Goal: Task Accomplishment & Management: Complete application form

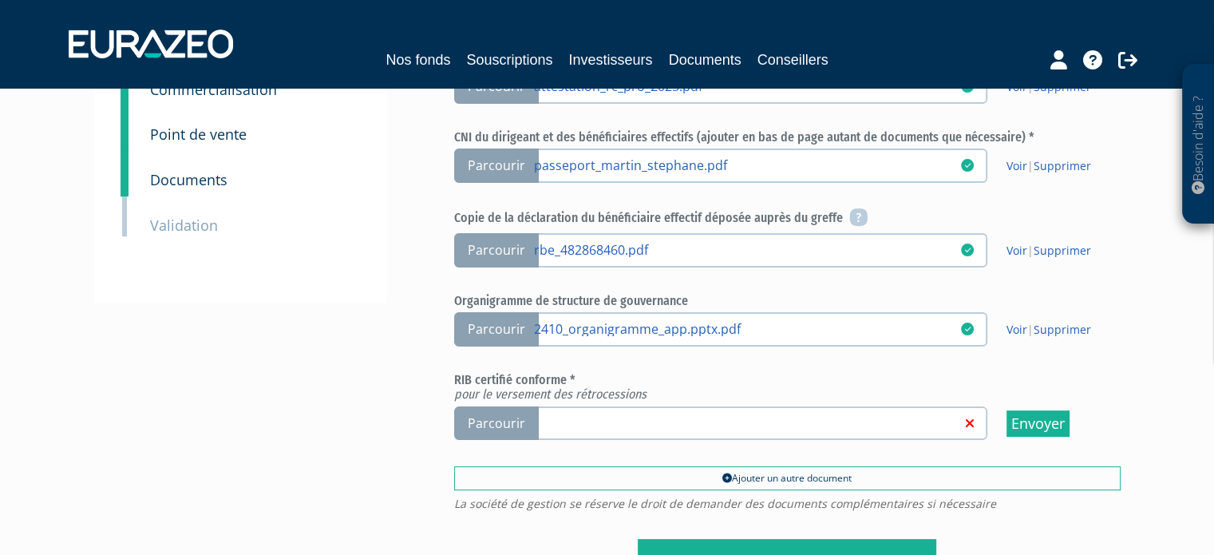
scroll to position [319, 0]
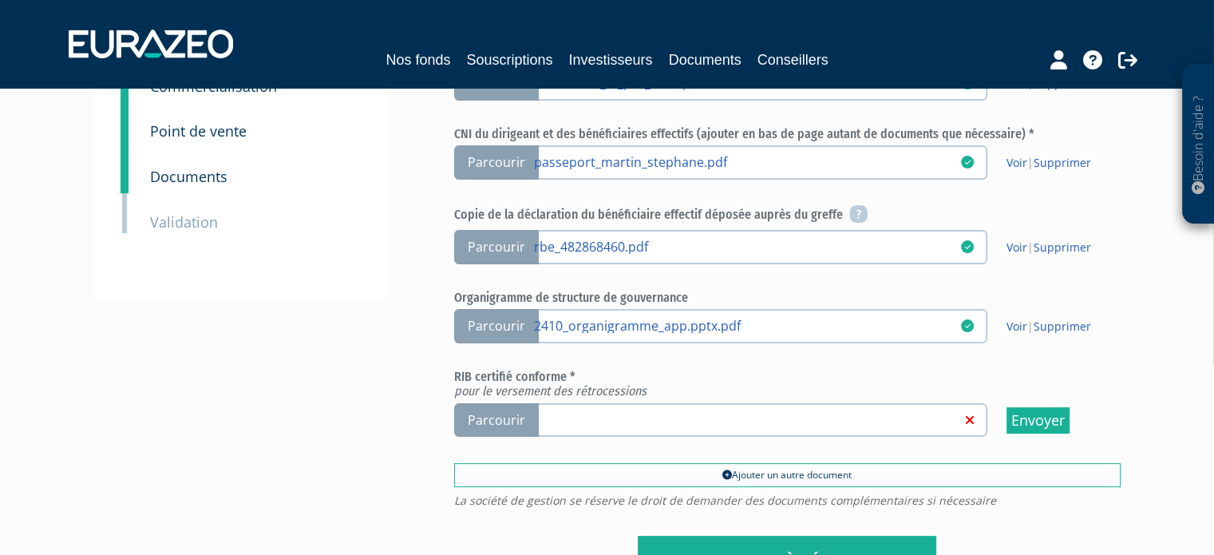
click at [504, 418] on span "Parcourir" at bounding box center [496, 420] width 85 height 34
click at [0, 0] on input "Parcourir" at bounding box center [0, 0] width 0 height 0
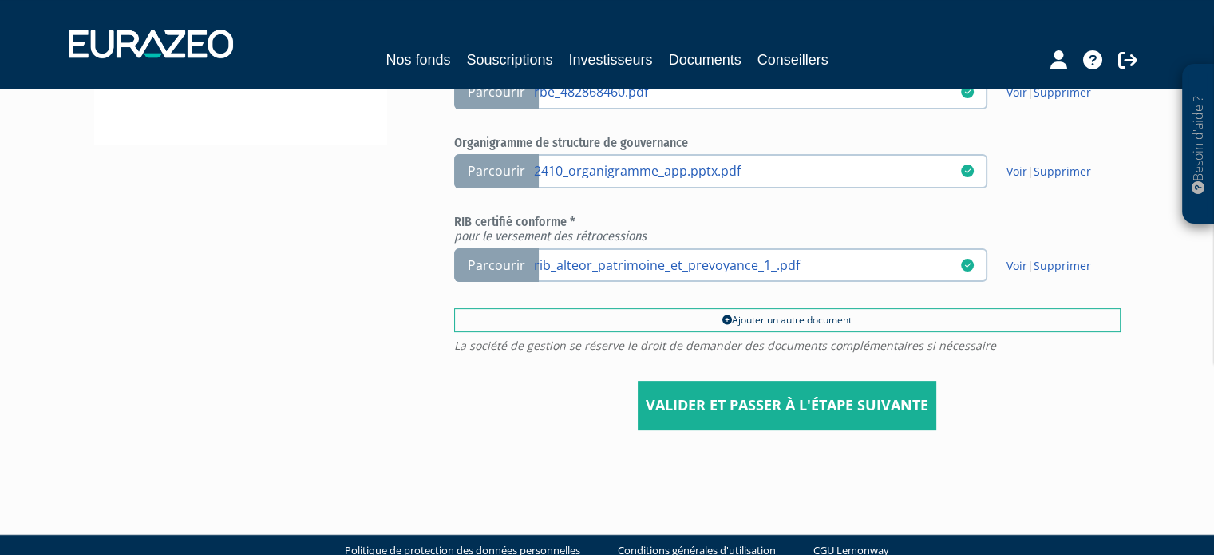
scroll to position [500, 0]
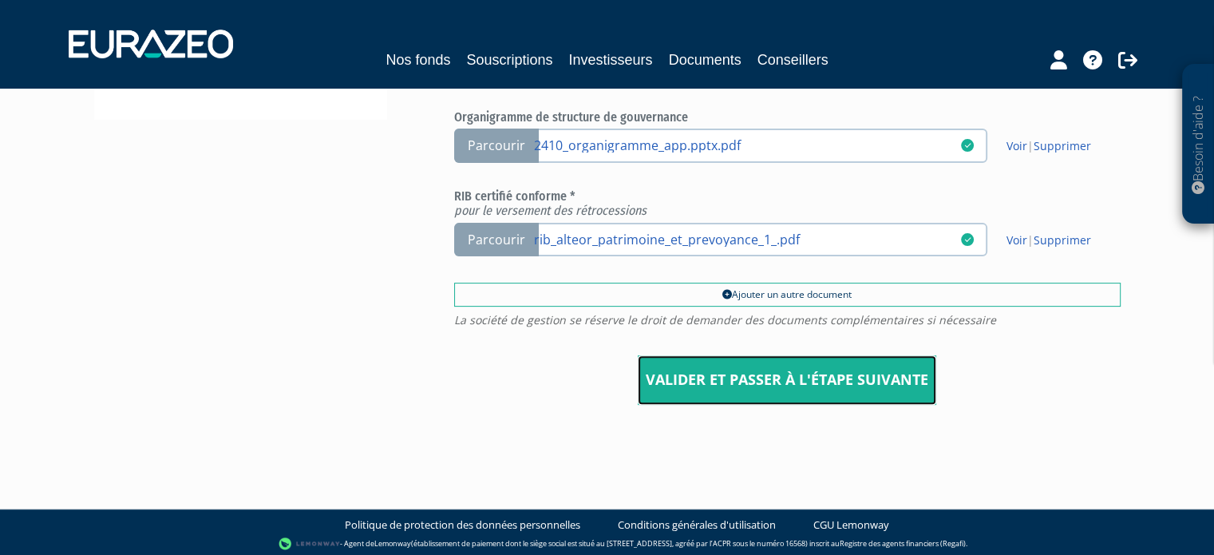
click at [756, 373] on input "Valider et passer à l'étape suivante" at bounding box center [787, 379] width 299 height 49
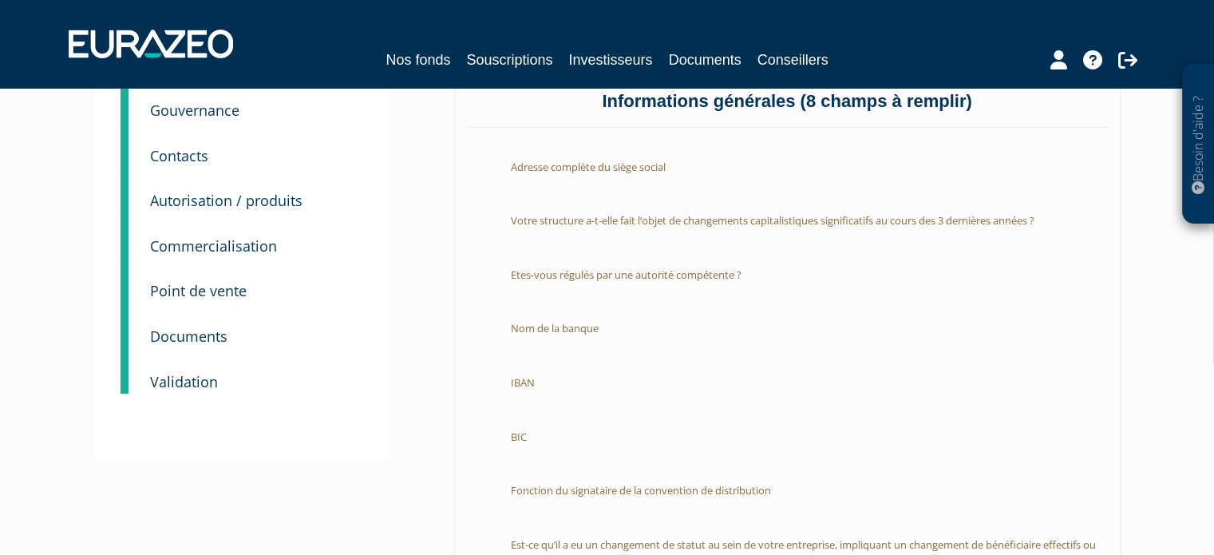
scroll to position [80, 0]
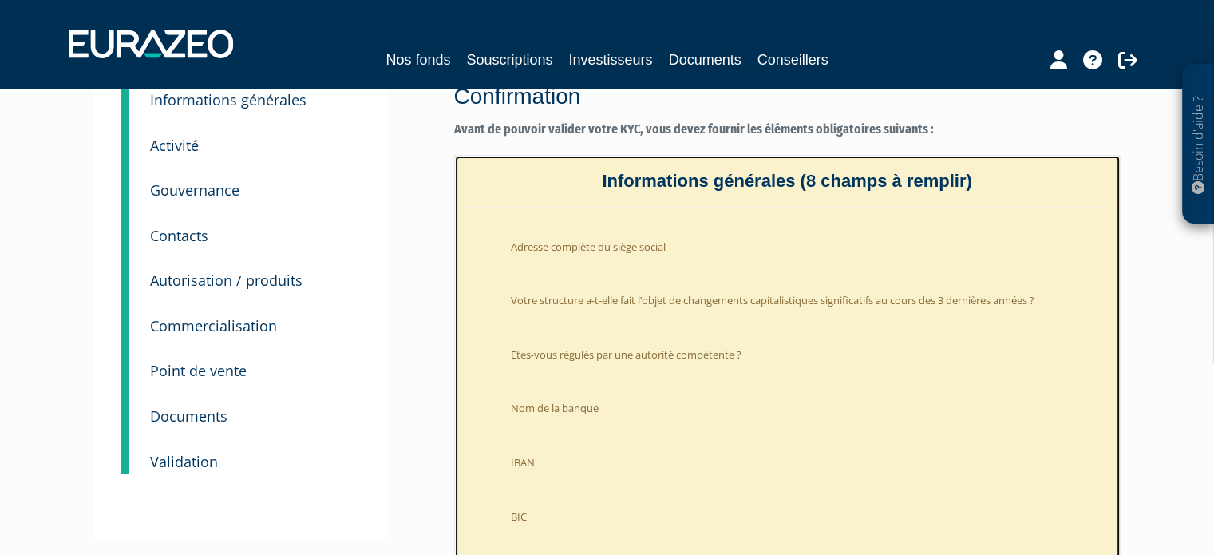
click at [632, 246] on li "Adresse complète du siège social" at bounding box center [803, 242] width 609 height 39
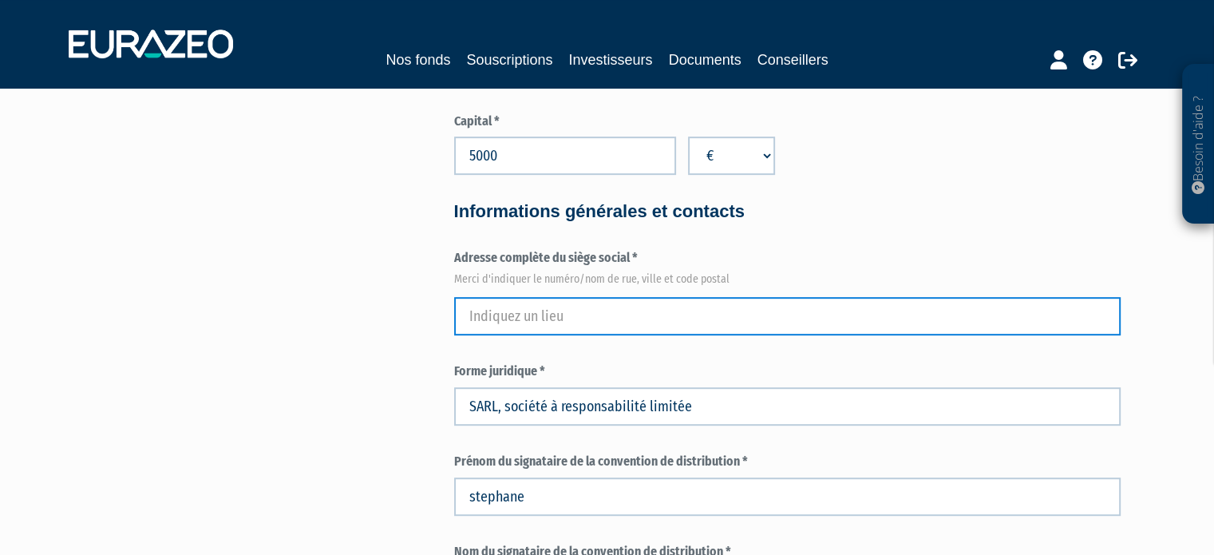
click at [569, 310] on input "text" at bounding box center [787, 316] width 666 height 38
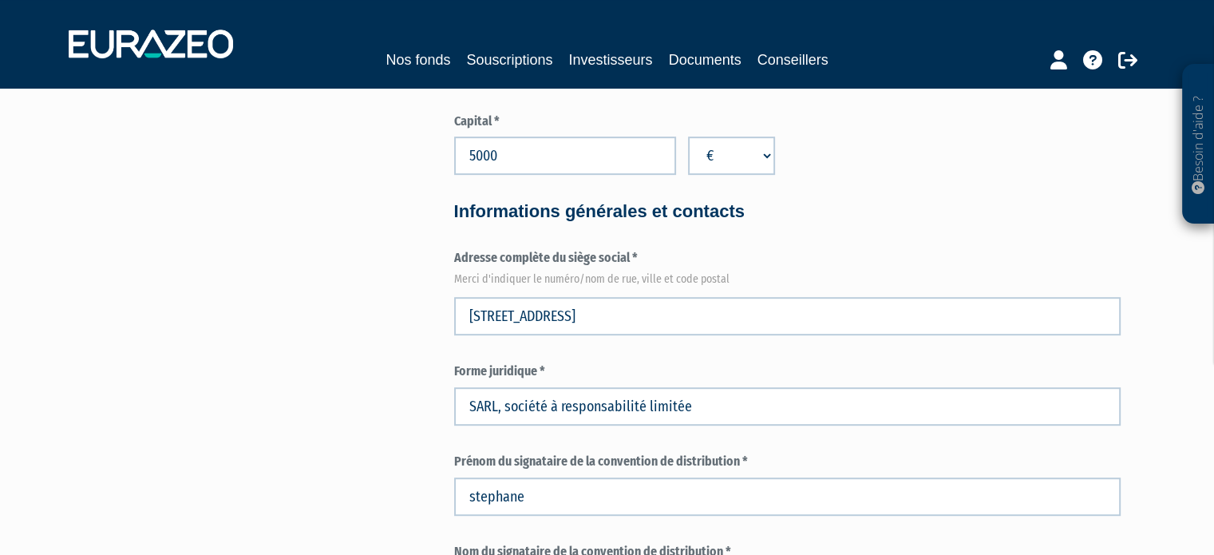
type input "11 Rue des Orchidées"
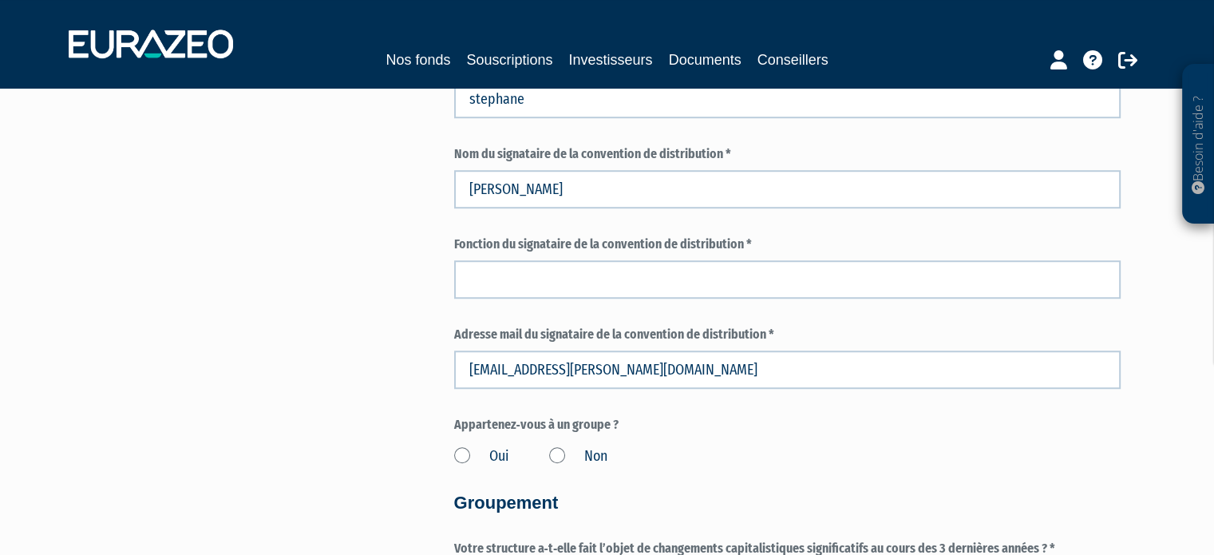
scroll to position [1117, 0]
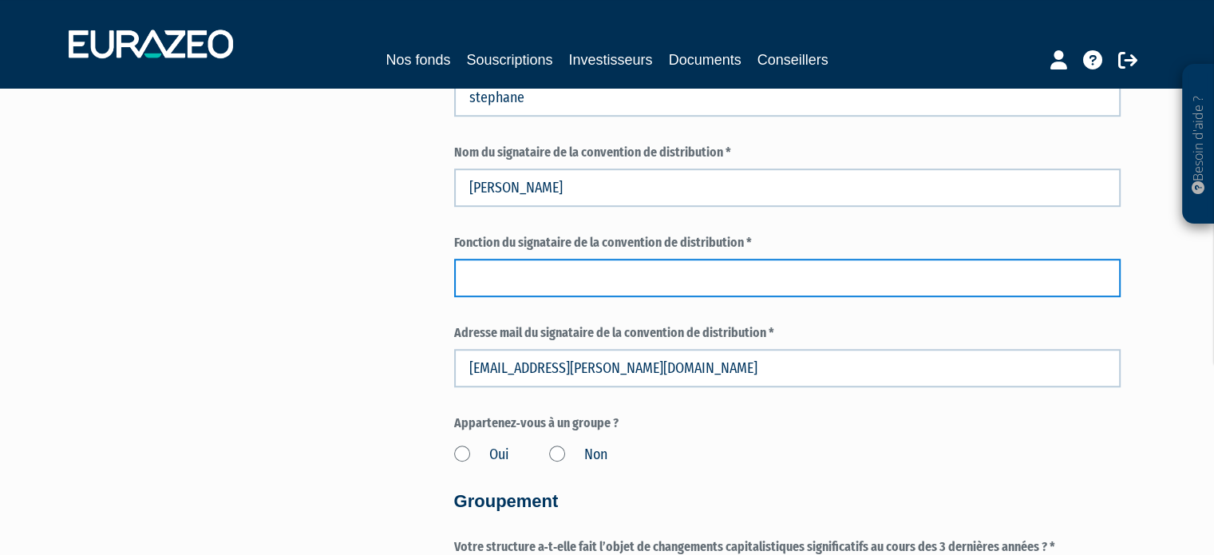
click at [492, 289] on input "text" at bounding box center [787, 278] width 666 height 38
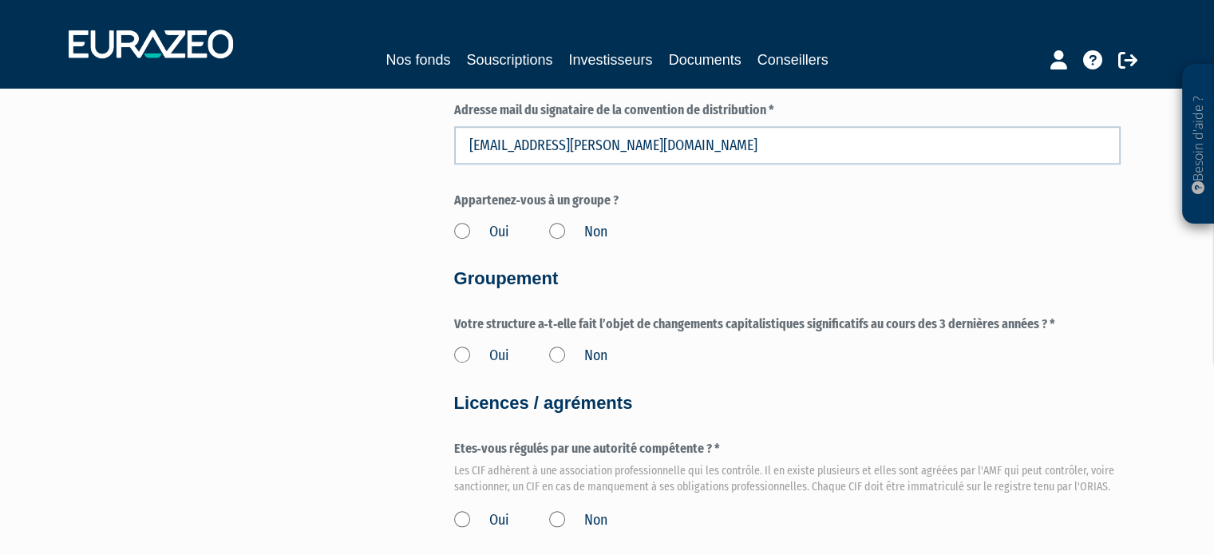
scroll to position [1357, 0]
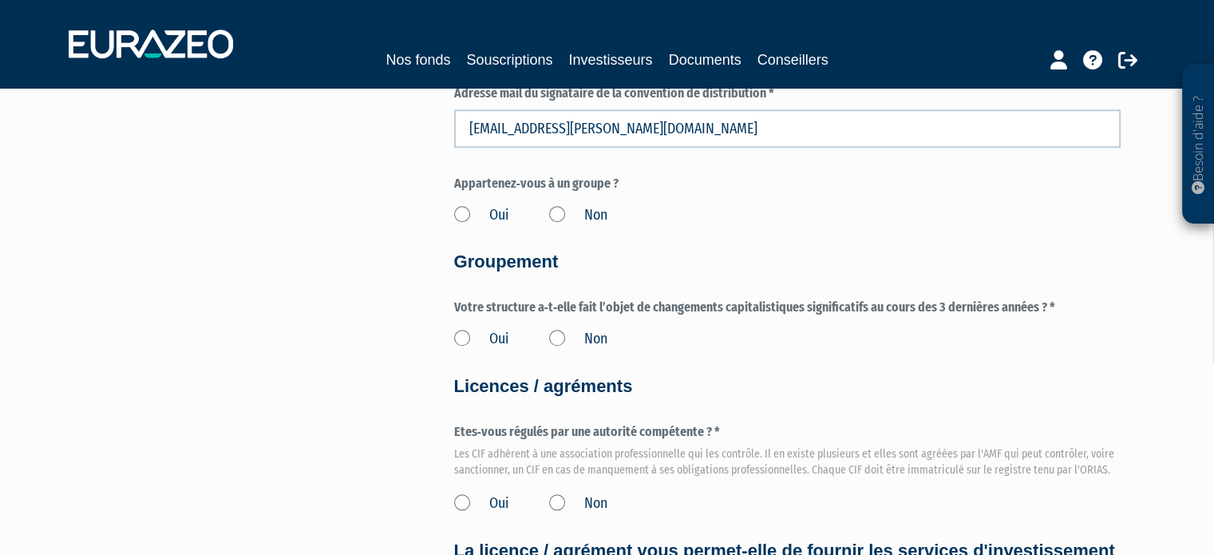
type input "Gérant"
click at [553, 217] on label "Non" at bounding box center [578, 215] width 58 height 21
click at [0, 0] on input "Non" at bounding box center [0, 0] width 0 height 0
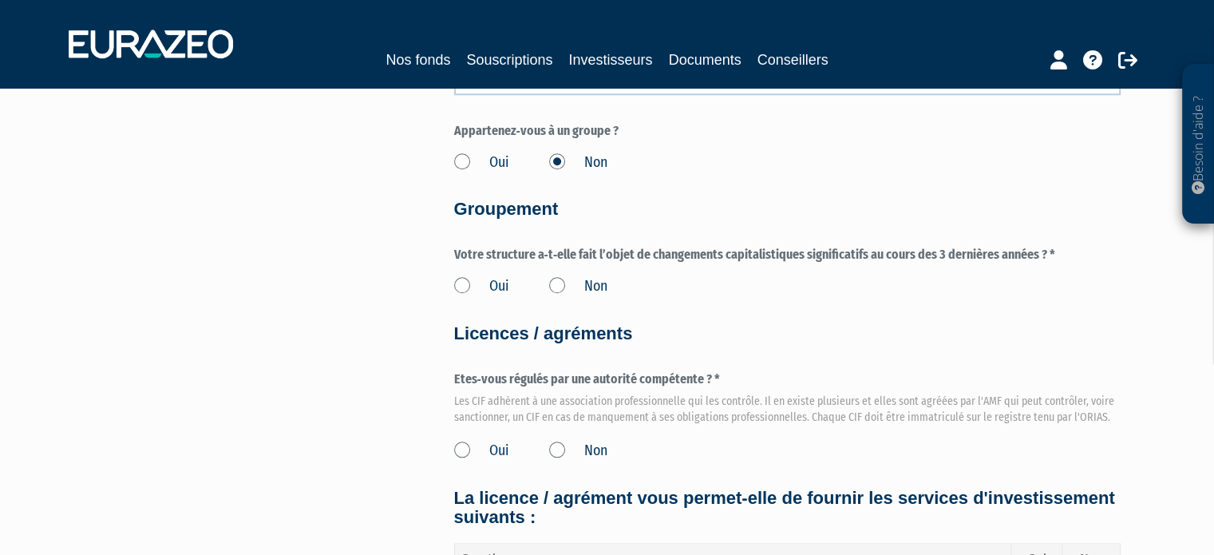
scroll to position [1437, 0]
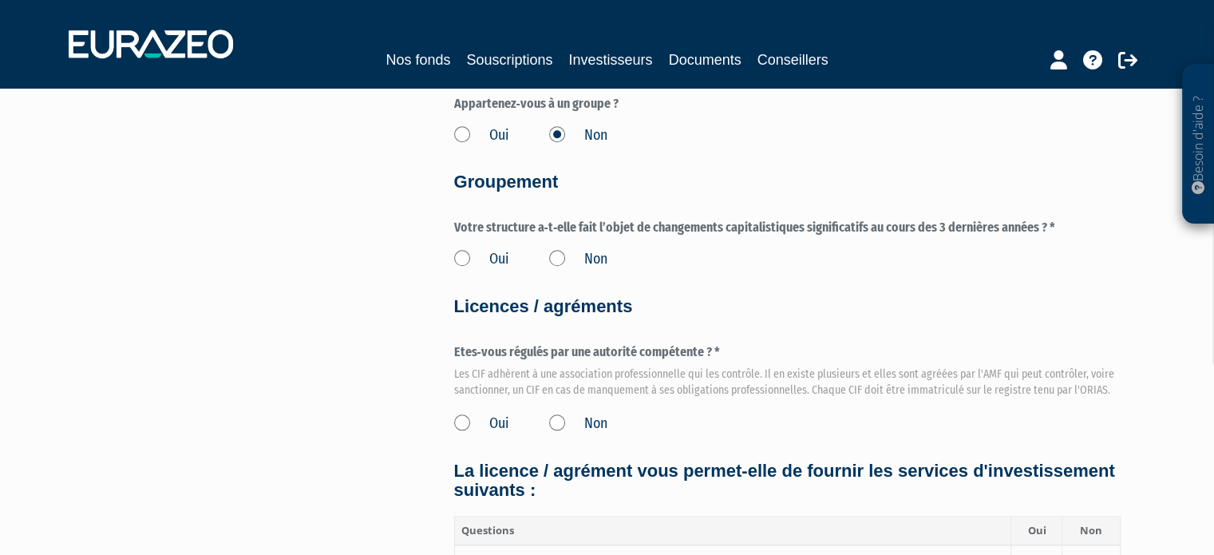
click at [556, 261] on label "Non" at bounding box center [578, 259] width 58 height 21
click at [0, 0] on input "Non" at bounding box center [0, 0] width 0 height 0
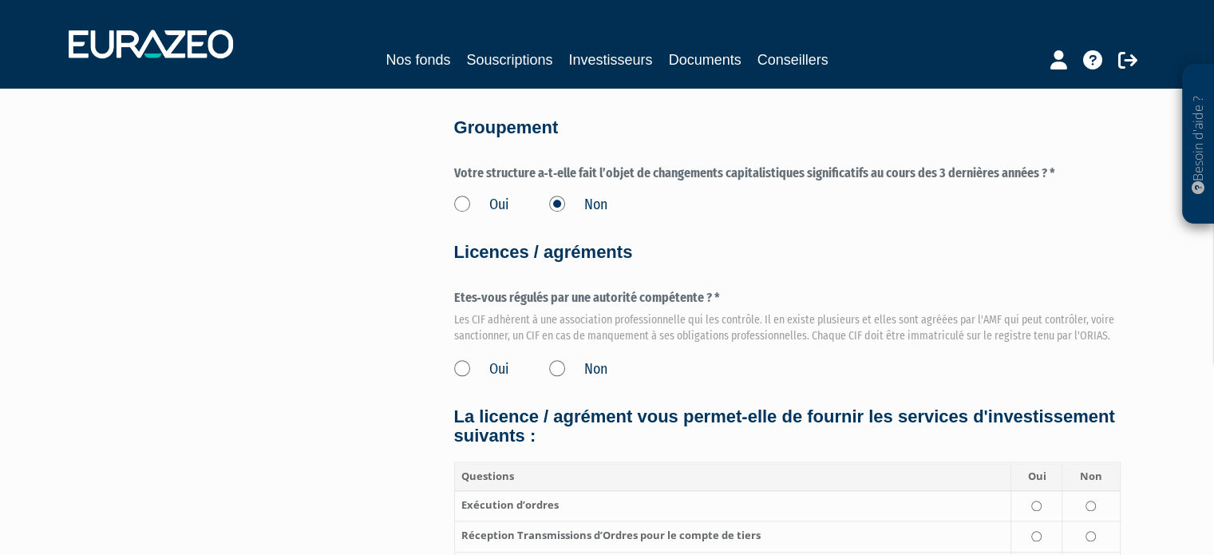
scroll to position [1517, 0]
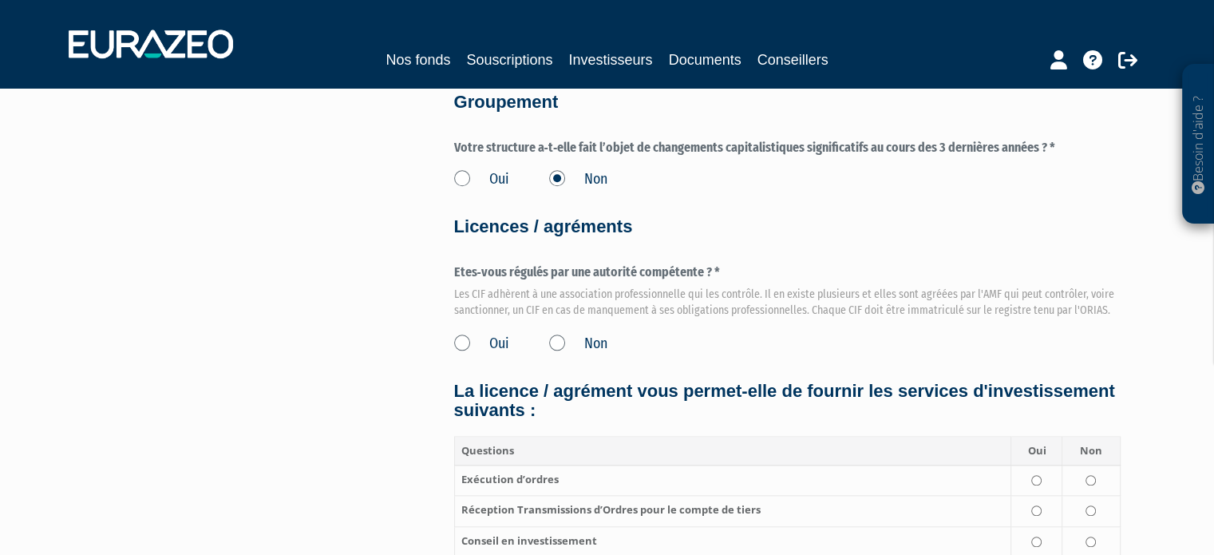
click at [465, 346] on label "Oui" at bounding box center [481, 344] width 55 height 21
click at [0, 0] on input "Oui" at bounding box center [0, 0] width 0 height 0
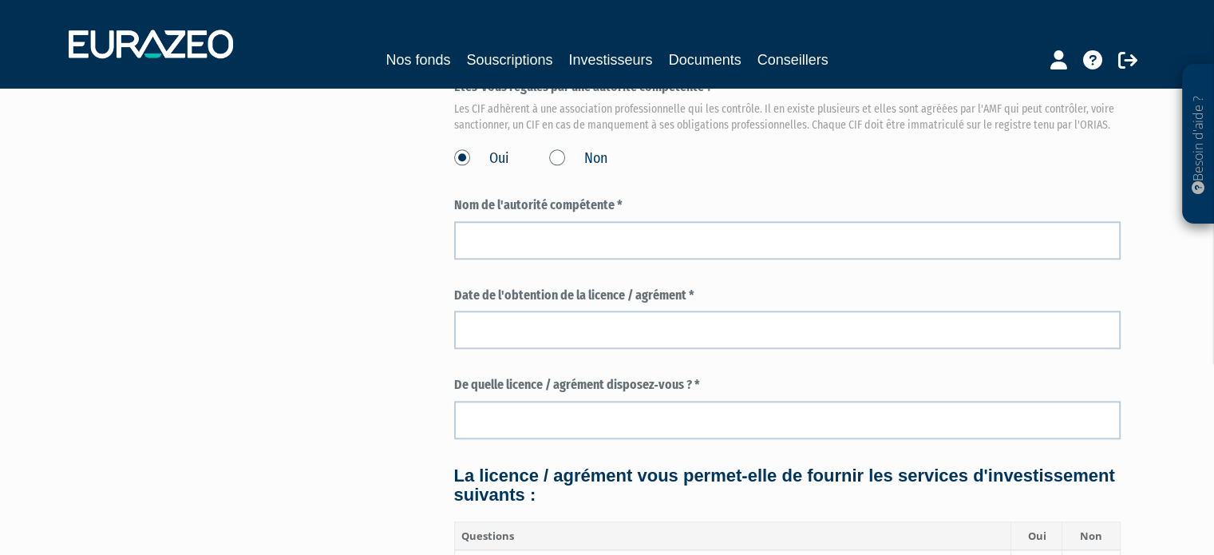
scroll to position [1676, 0]
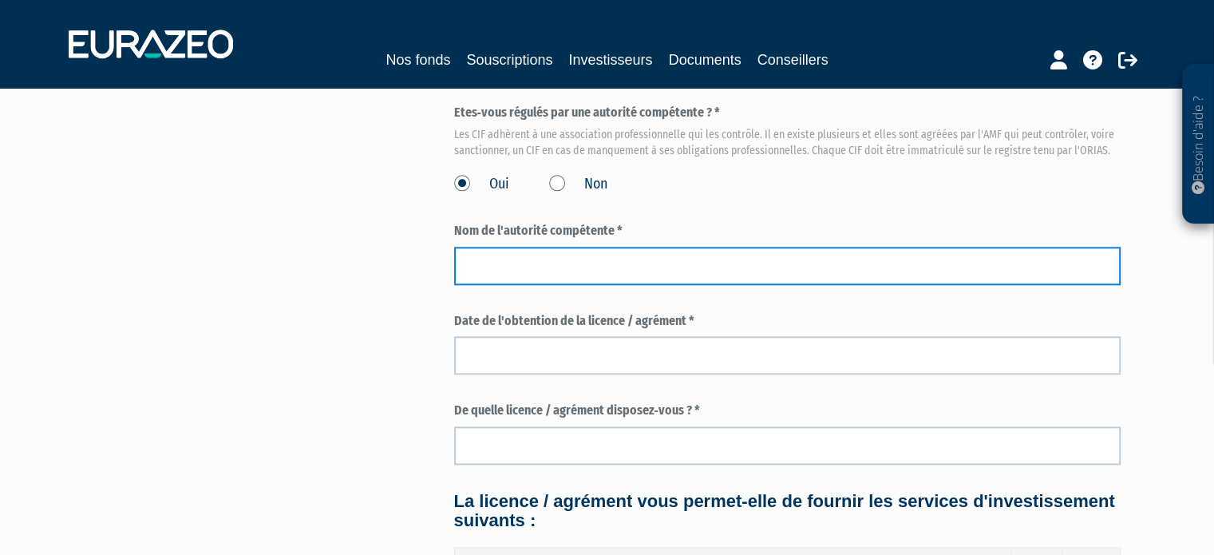
click at [498, 274] on input "text" at bounding box center [787, 266] width 666 height 38
type input "ANACOFI-CIF"
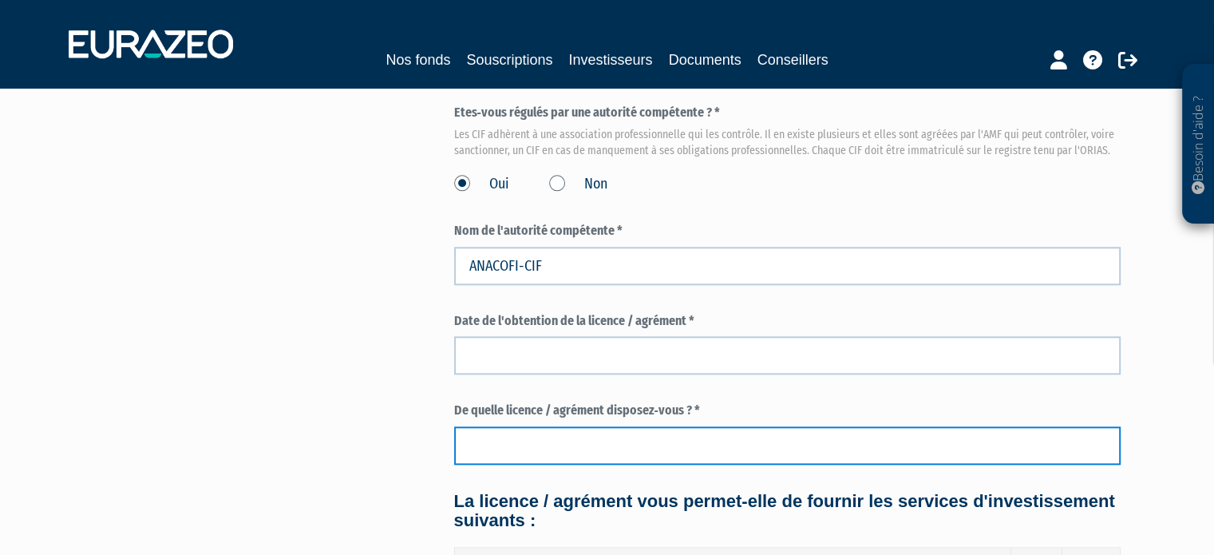
click at [544, 449] on input "text" at bounding box center [787, 445] width 666 height 38
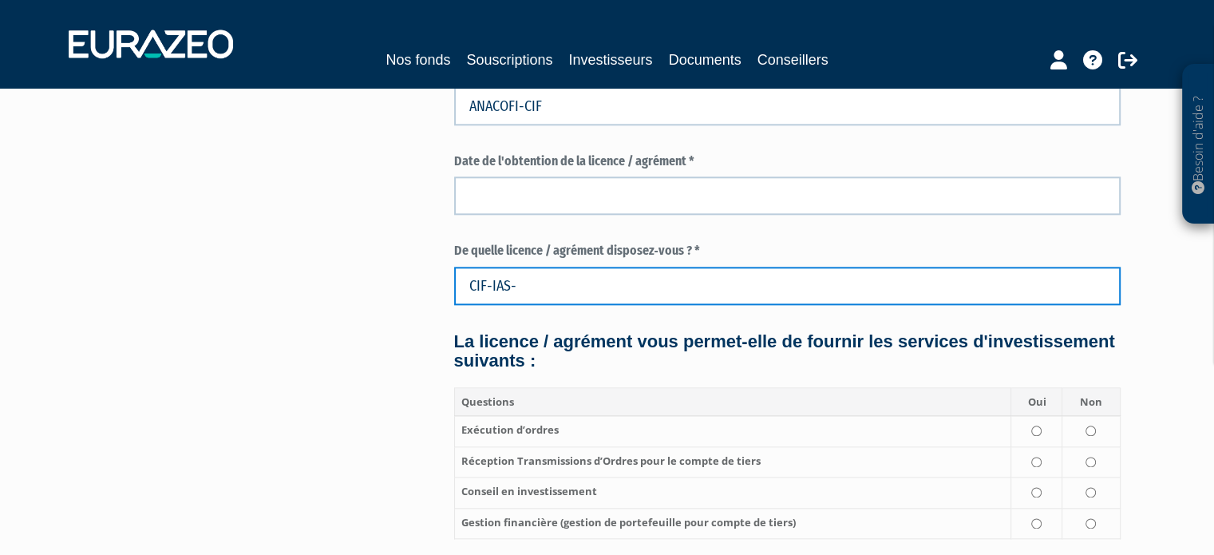
scroll to position [1916, 0]
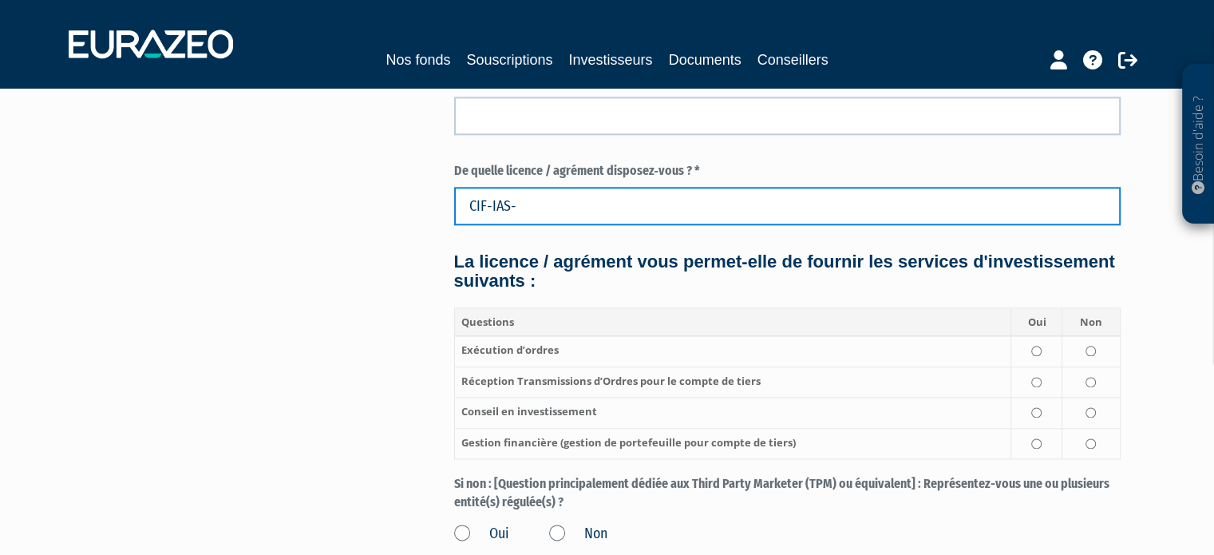
type input "CIF-IAS-"
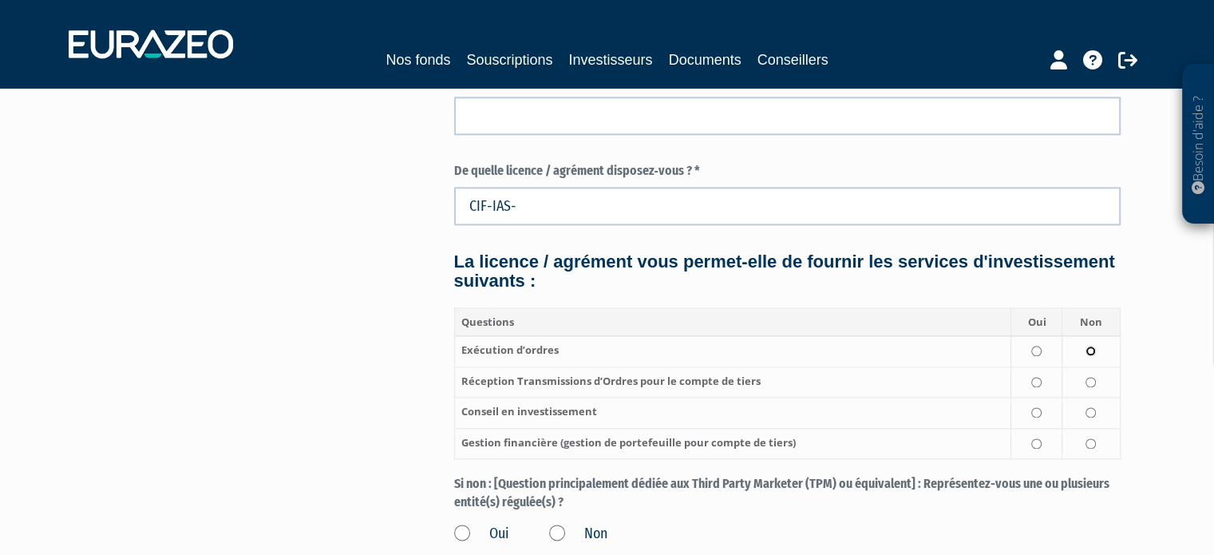
click at [1089, 350] on input "radio" at bounding box center [1091, 351] width 10 height 10
radio input "true"
click at [1038, 384] on input "radio" at bounding box center [1036, 382] width 10 height 10
radio input "true"
click at [1038, 411] on input "radio" at bounding box center [1036, 412] width 10 height 10
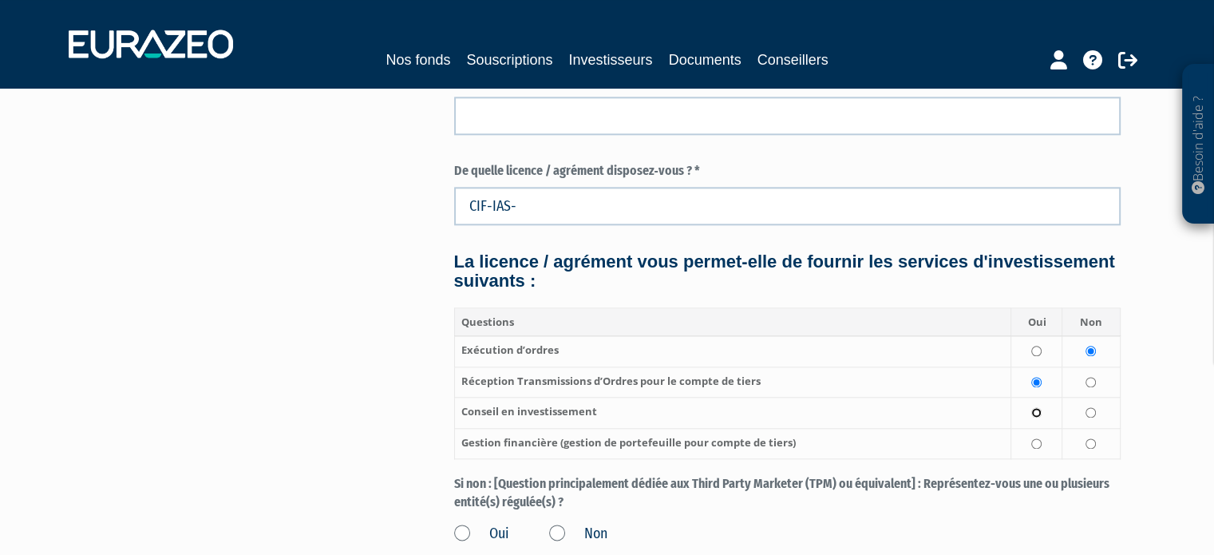
radio input "true"
click at [1041, 444] on input "radio" at bounding box center [1036, 443] width 10 height 10
radio input "true"
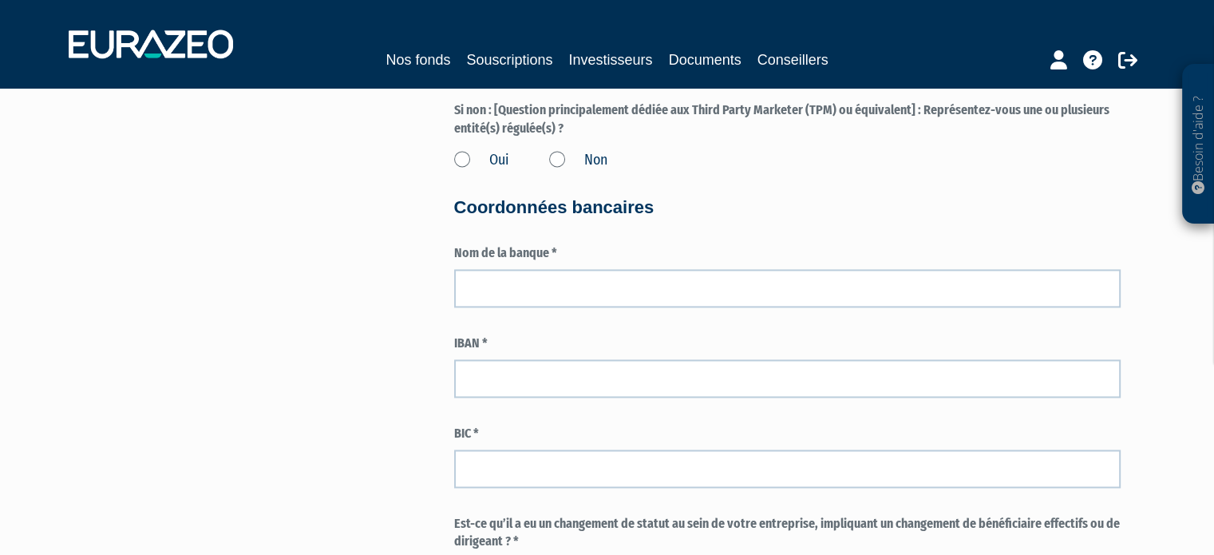
scroll to position [2315, 0]
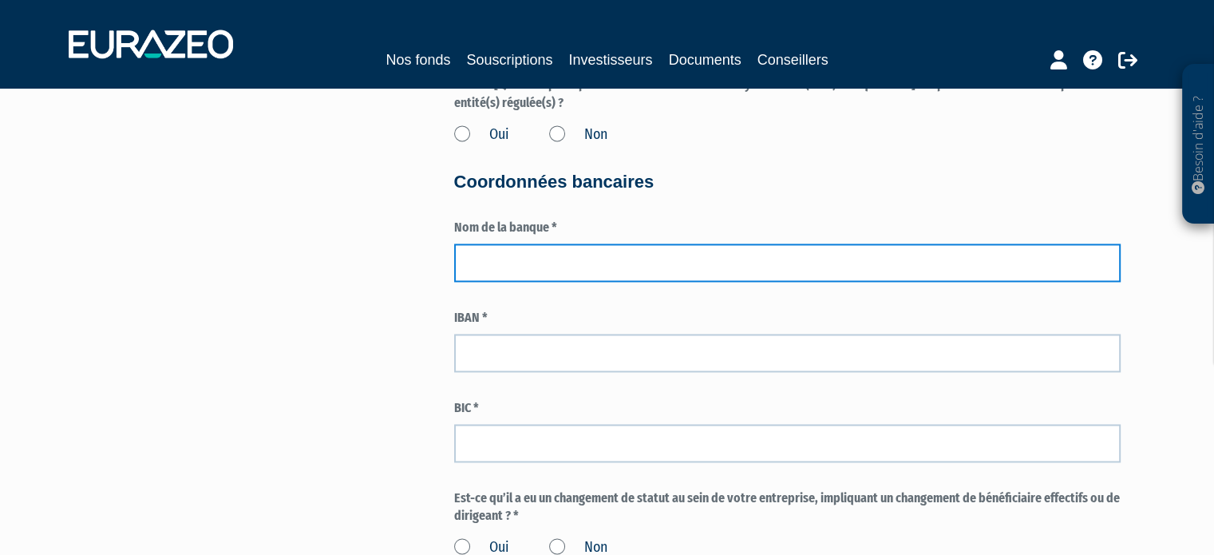
click at [508, 266] on input "text" at bounding box center [787, 262] width 666 height 38
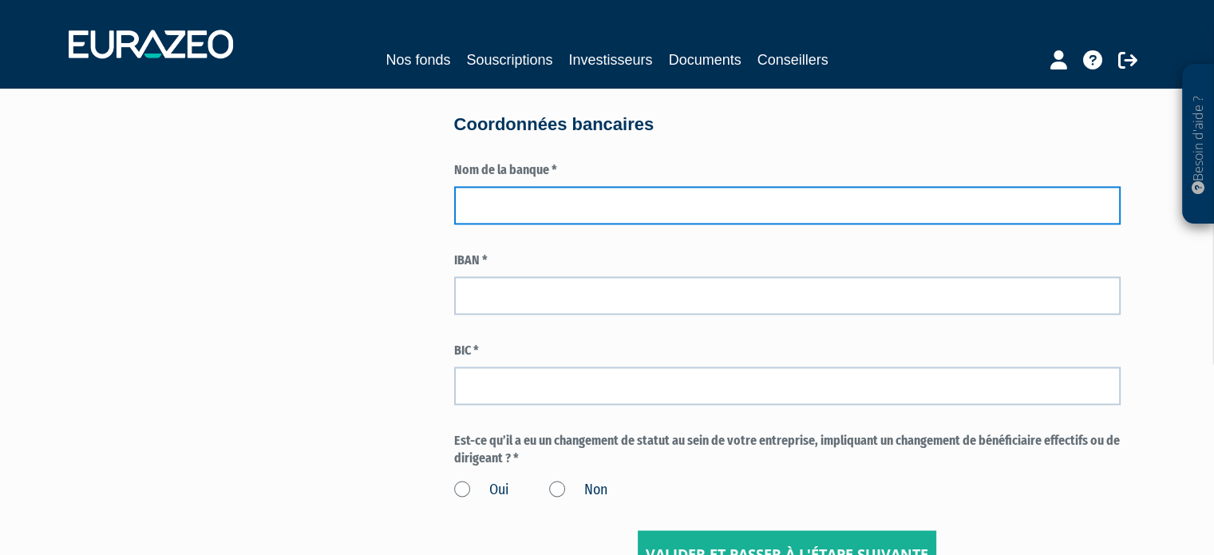
scroll to position [2474, 0]
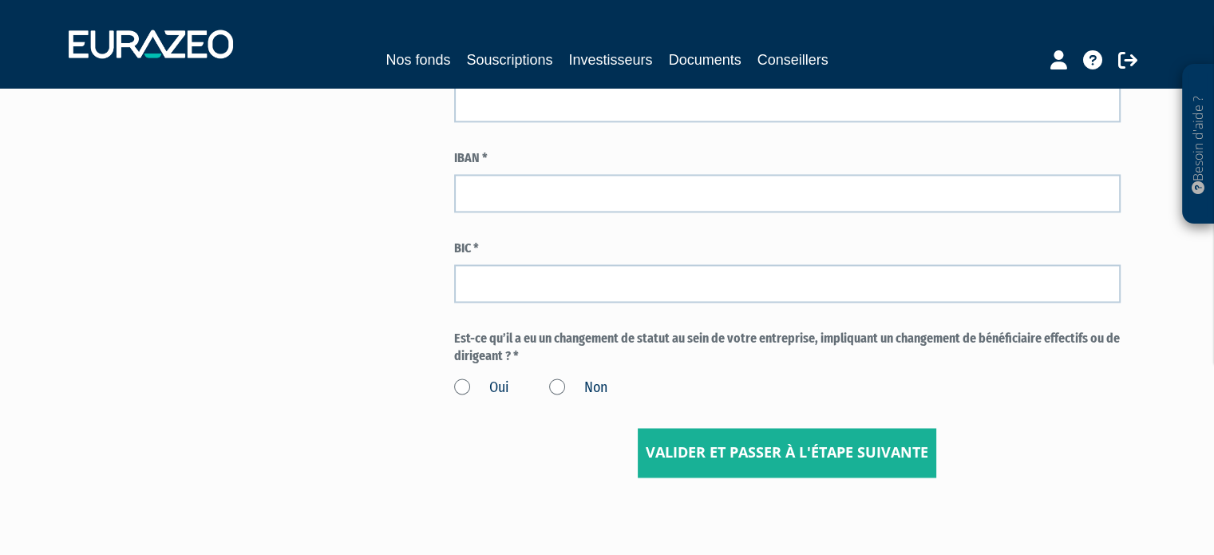
click at [558, 387] on label "Non" at bounding box center [578, 388] width 58 height 21
click at [0, 0] on input "Non" at bounding box center [0, 0] width 0 height 0
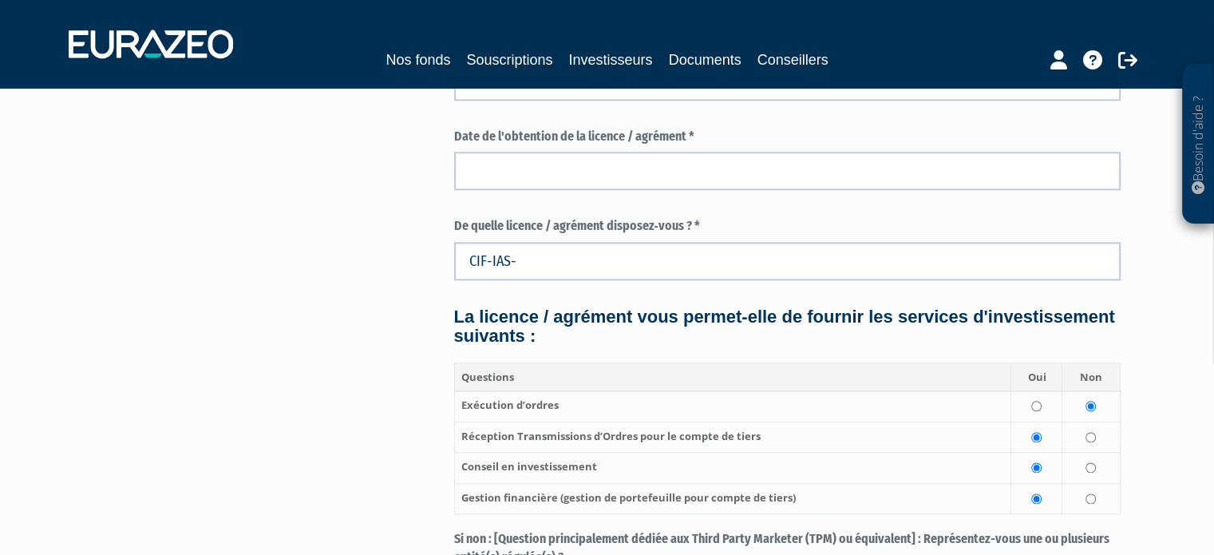
scroll to position [1756, 0]
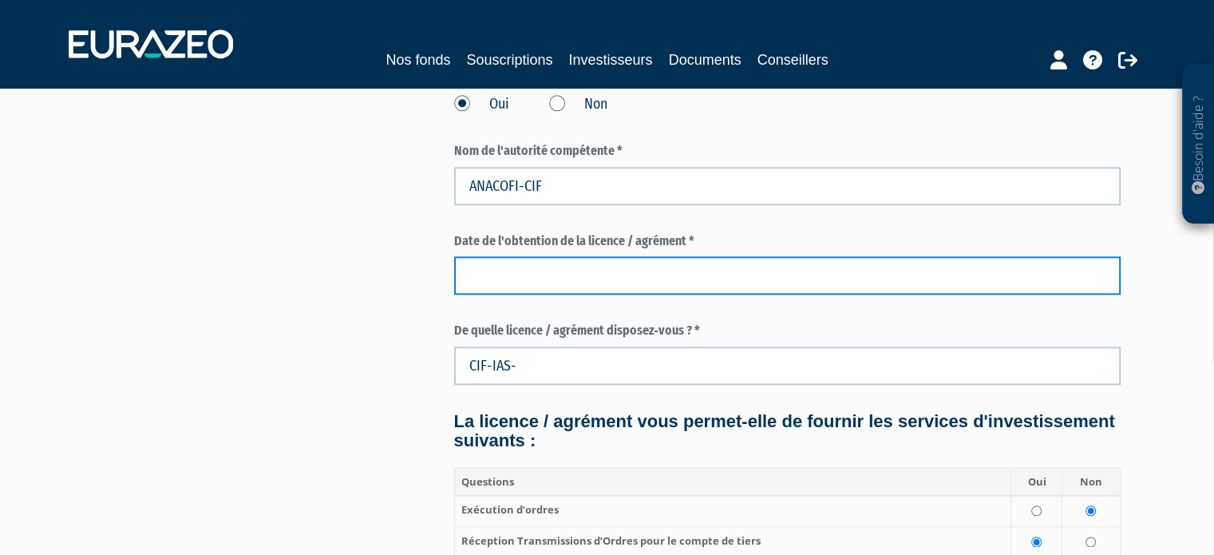
click at [543, 281] on input at bounding box center [787, 275] width 666 height 38
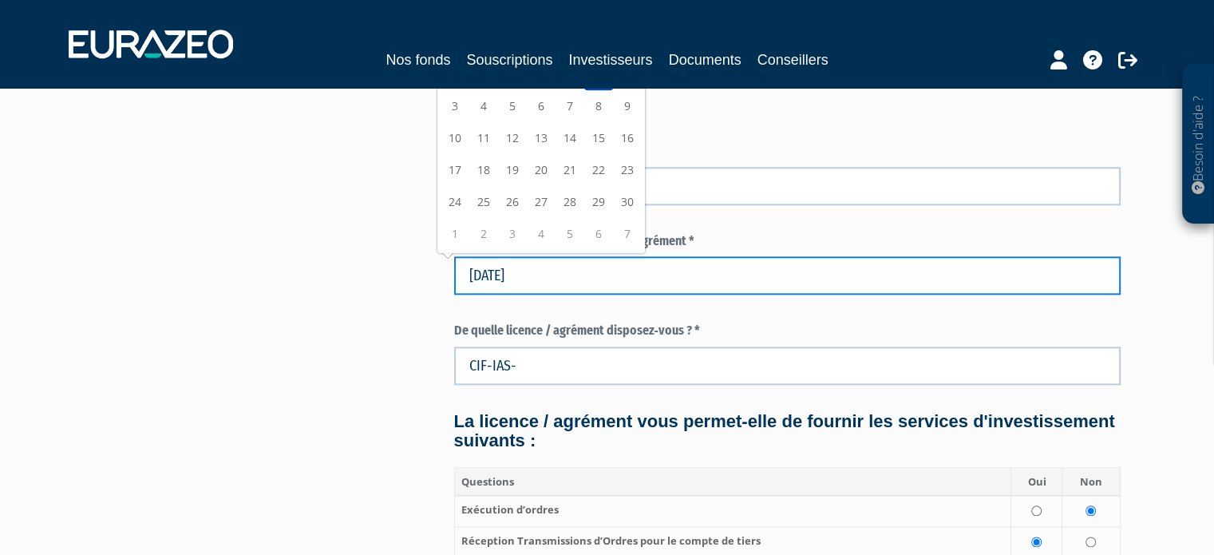
type input "01/04/2006"
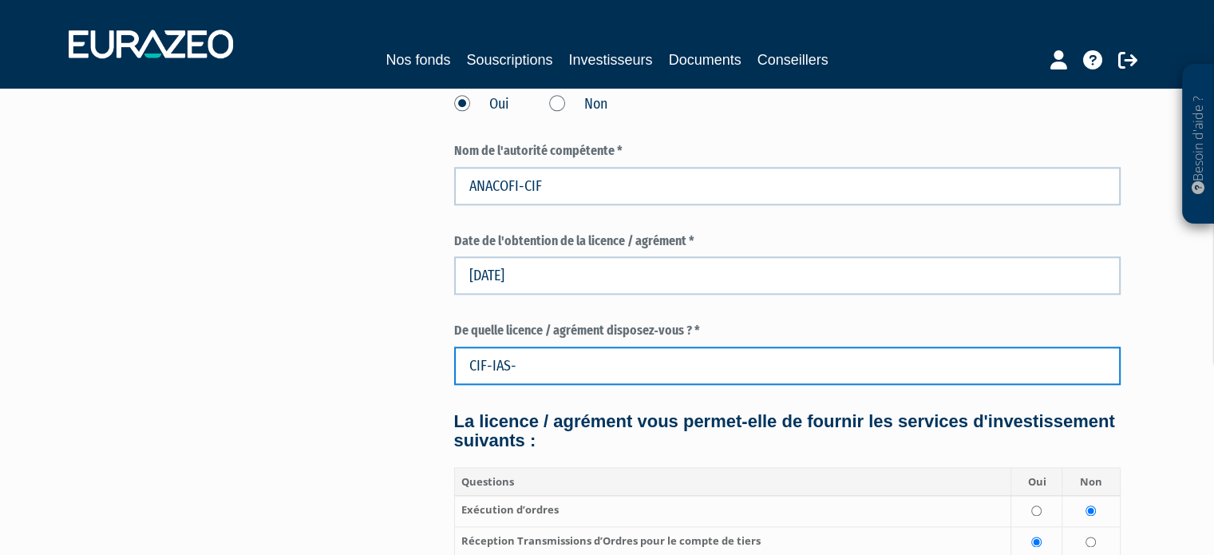
click at [534, 365] on input "CIF-IAS-" at bounding box center [787, 365] width 666 height 38
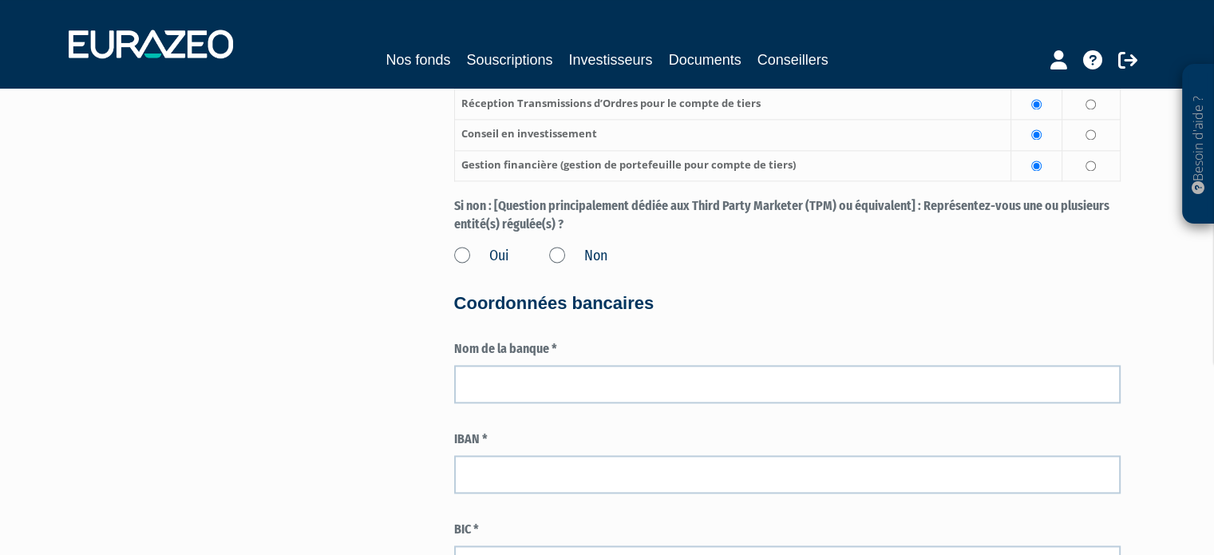
scroll to position [2235, 0]
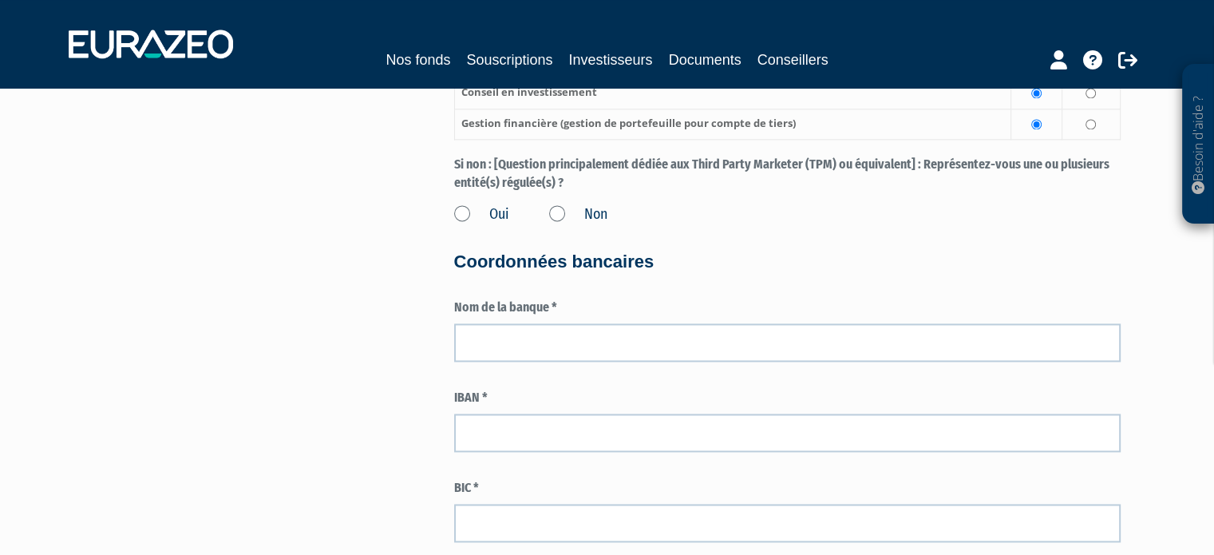
type input "CIF- Courtage - Immo"
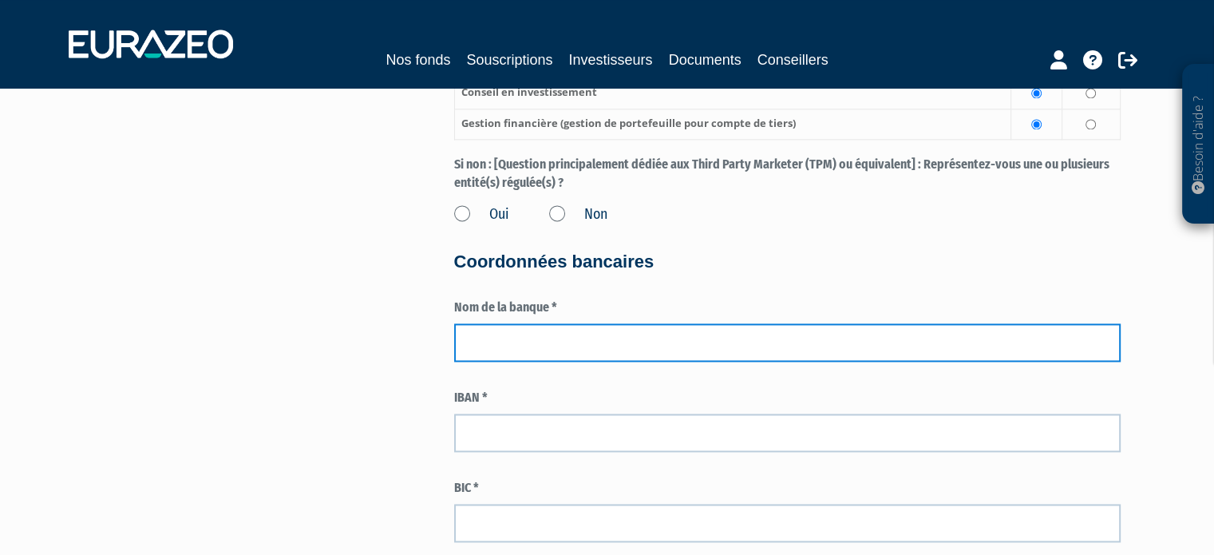
click at [510, 349] on input "text" at bounding box center [787, 342] width 666 height 38
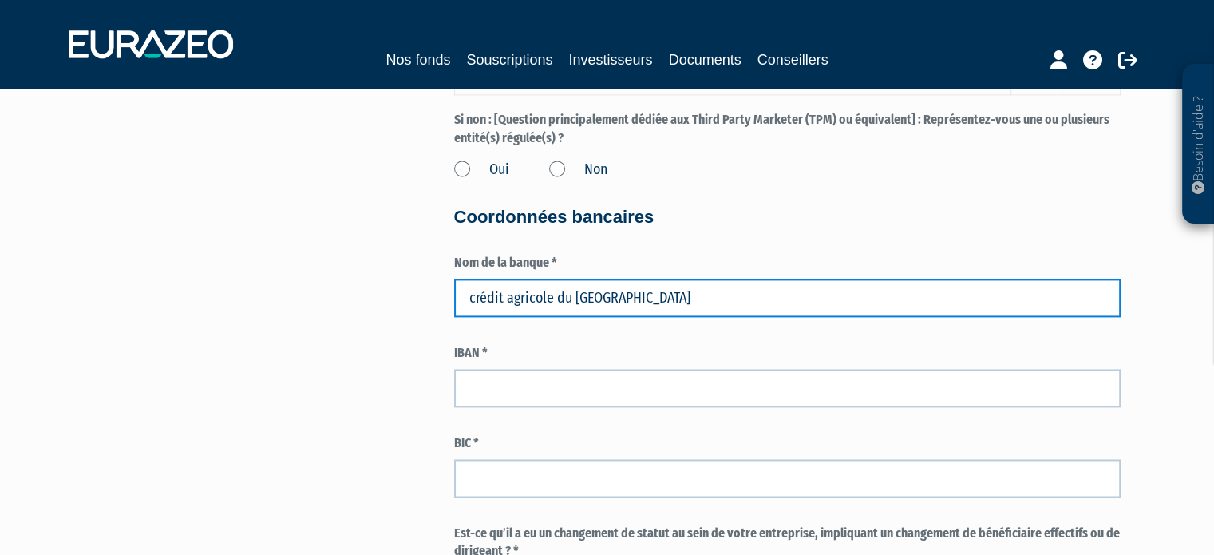
scroll to position [2315, 0]
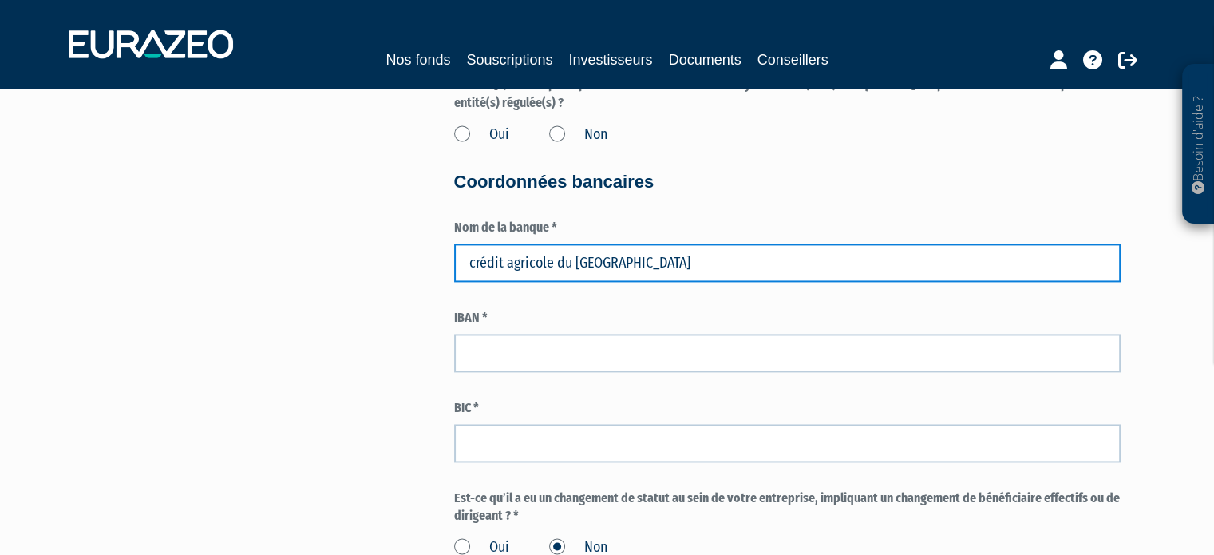
type input "crédit agricole du finistère"
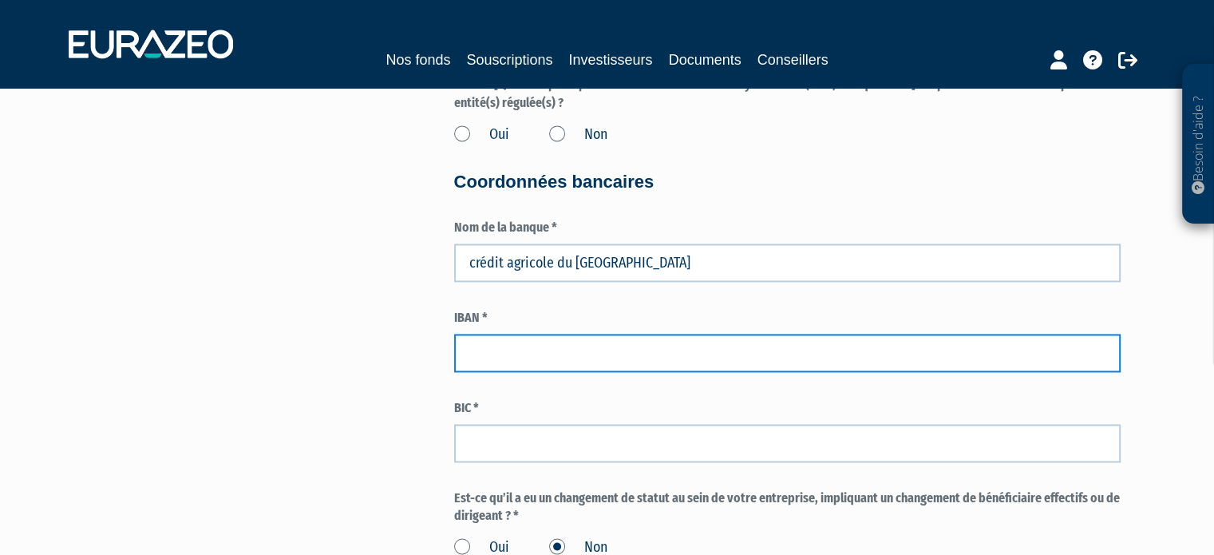
click at [507, 362] on input "text" at bounding box center [787, 353] width 666 height 38
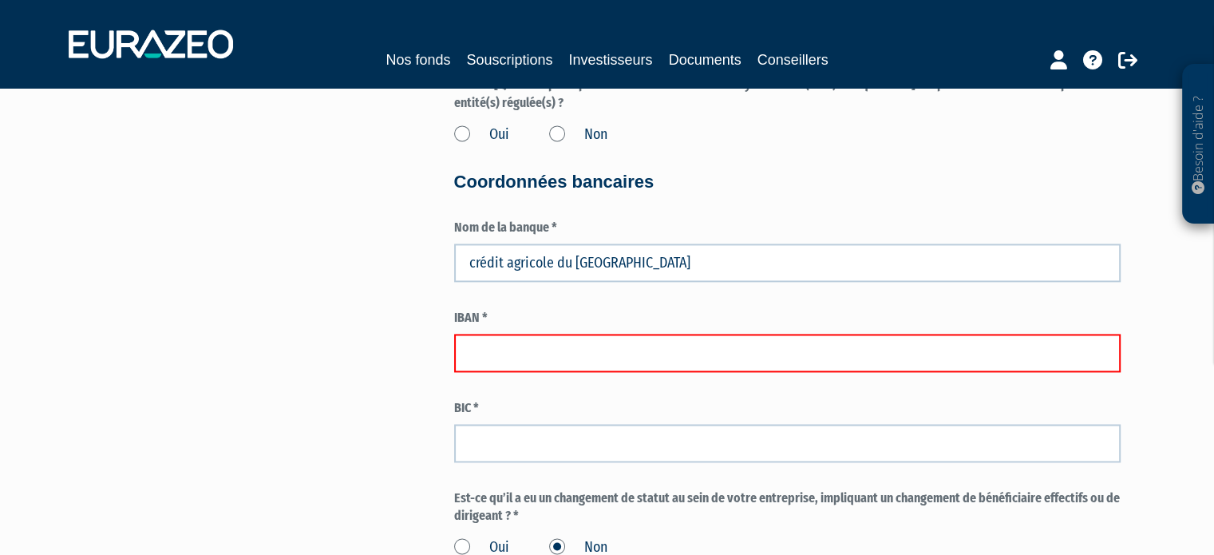
paste input "FR76 1290 6500 8768 9387 0500 106"
type input "FR76 1290 6500 8768 9387 0500 106"
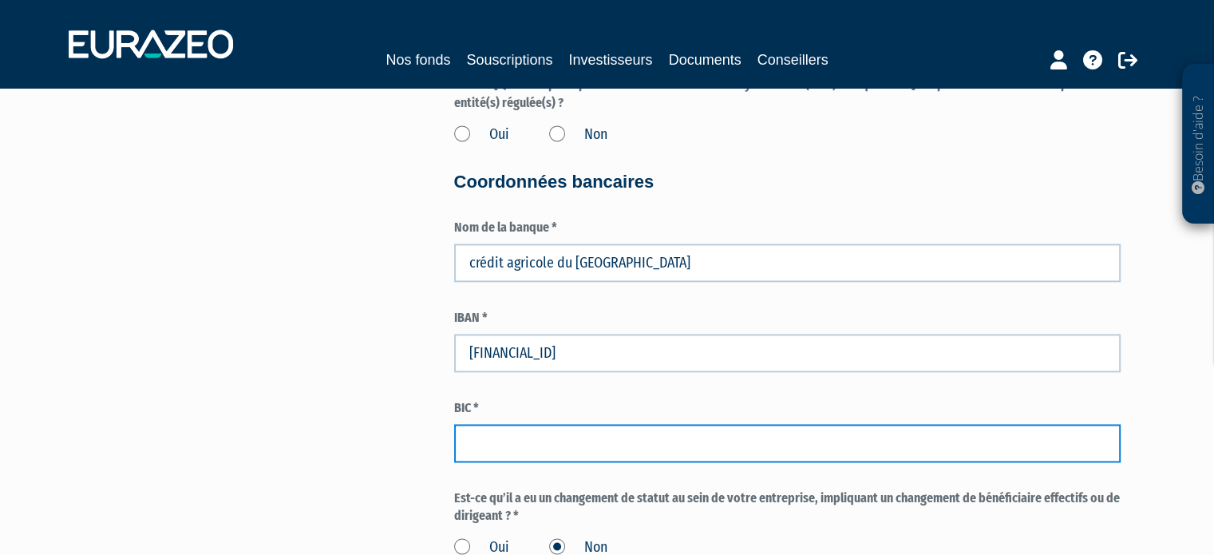
click at [488, 442] on input "text" at bounding box center [787, 443] width 666 height 38
paste input "AGRIFRPP829"
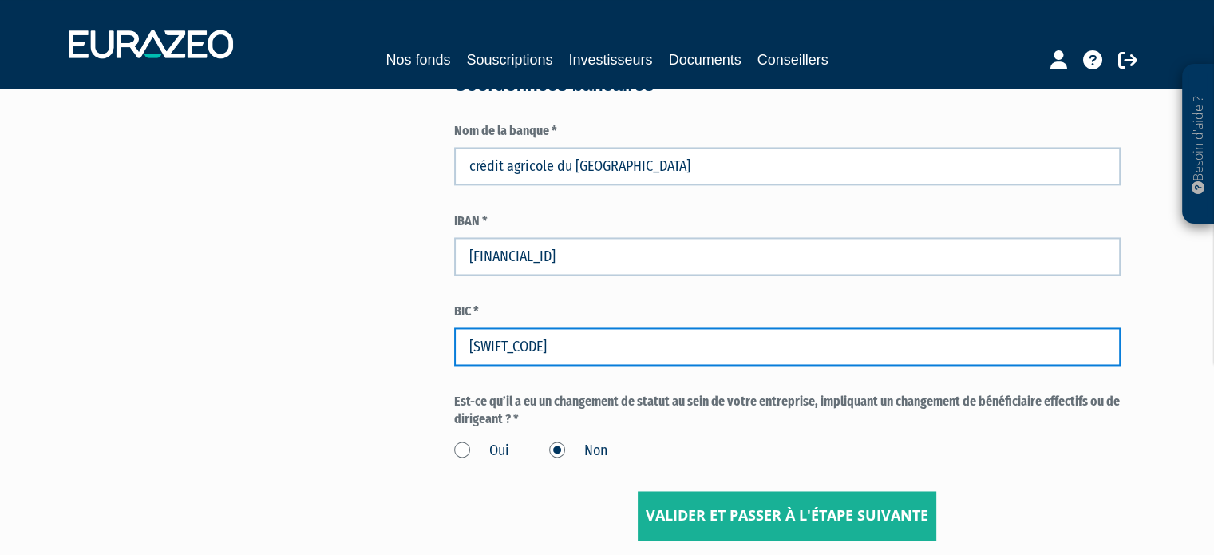
scroll to position [2552, 0]
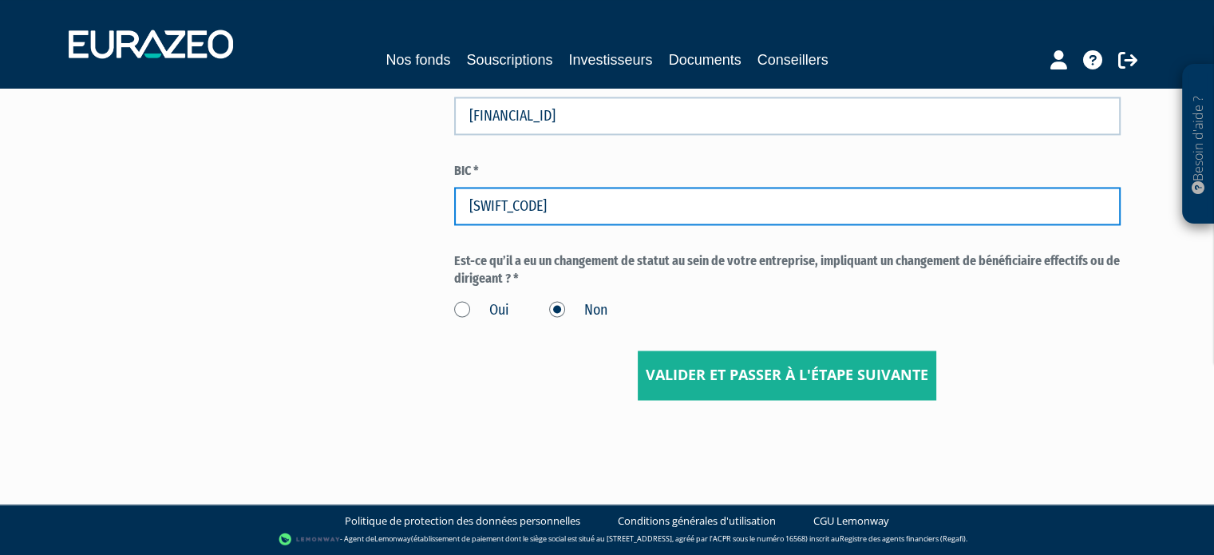
type input "AGRIFRPP829"
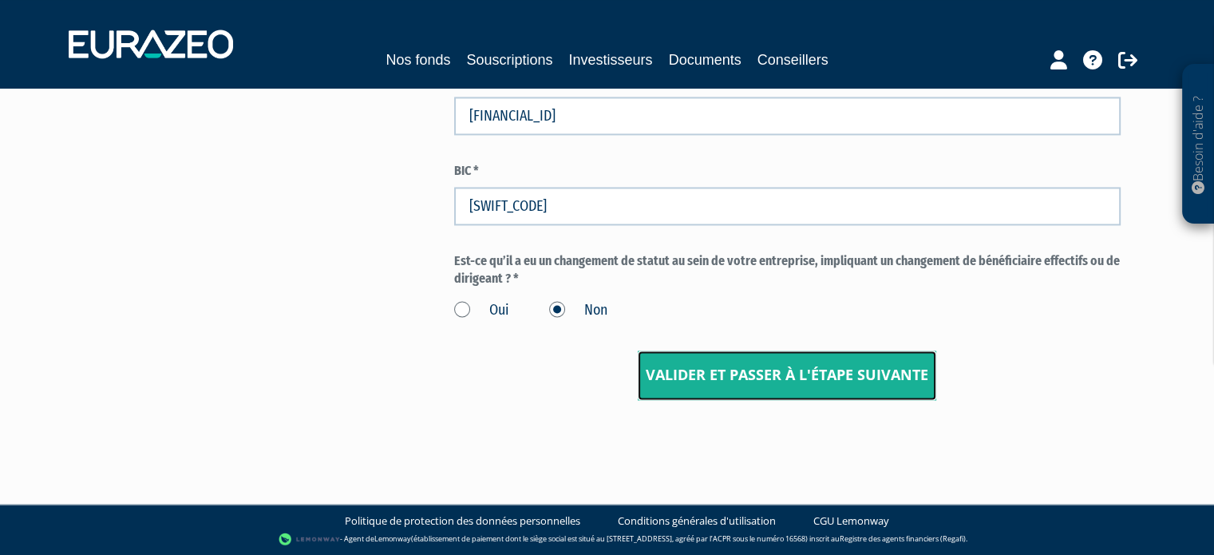
click at [765, 382] on input "Valider et passer à l'étape suivante" at bounding box center [787, 374] width 299 height 49
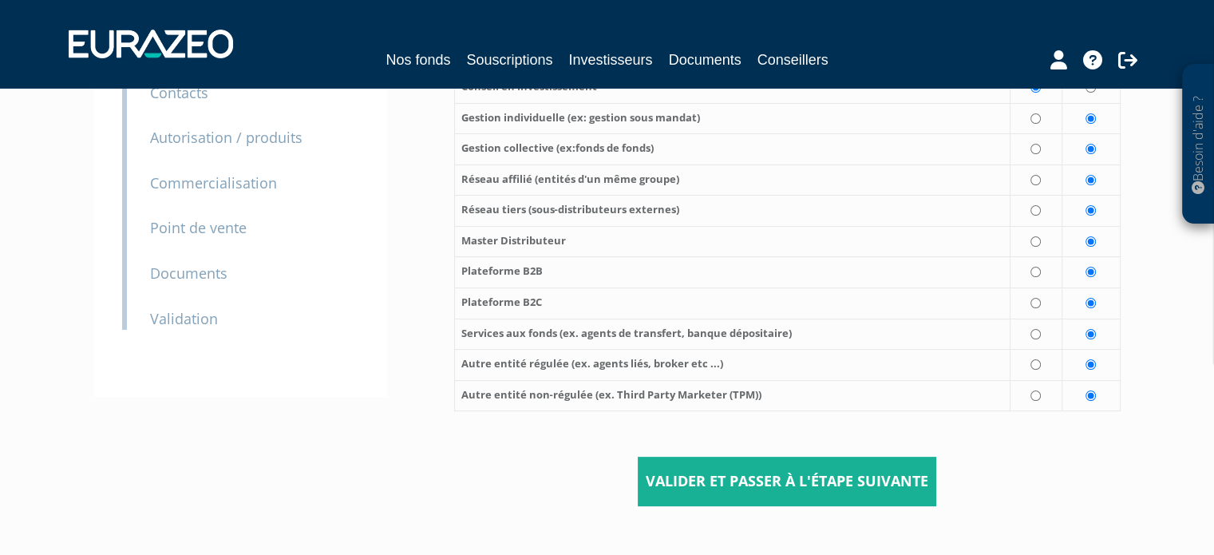
scroll to position [239, 0]
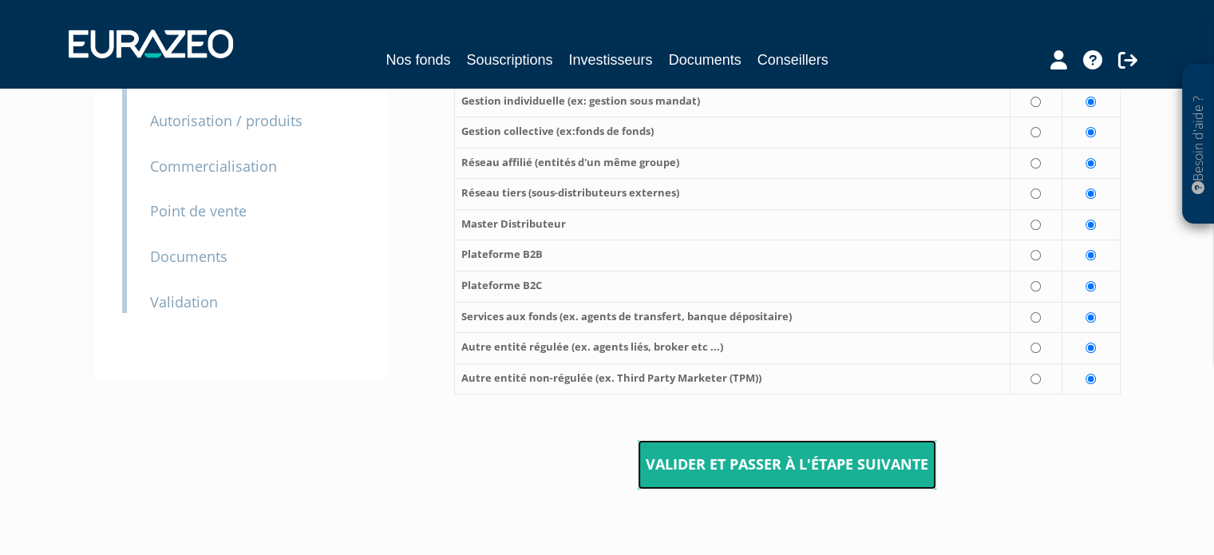
click at [832, 473] on input "Valider et passer à l'étape suivante" at bounding box center [787, 464] width 299 height 49
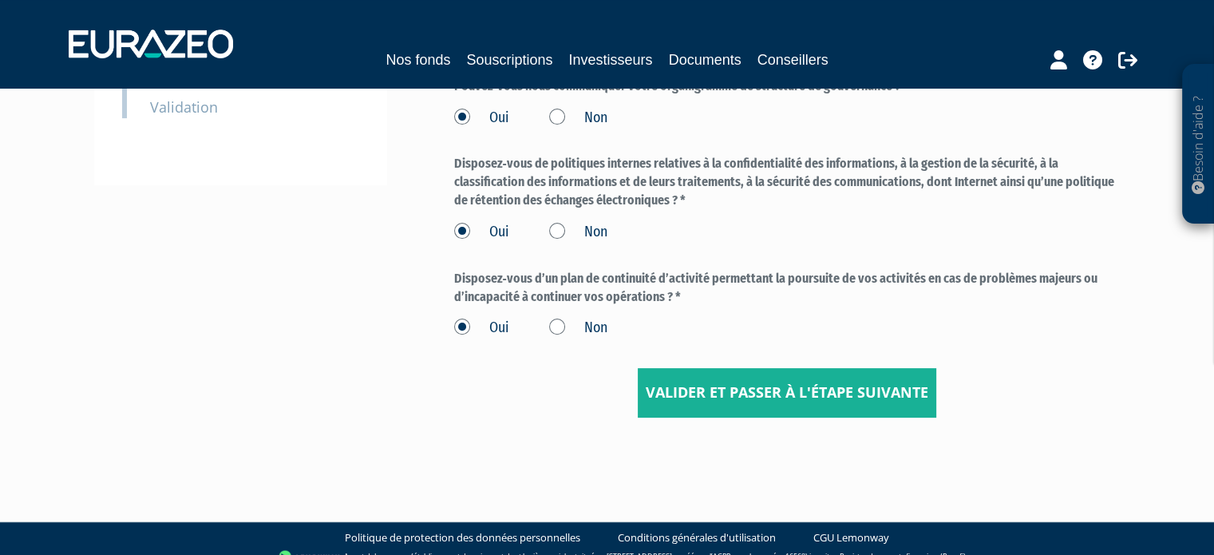
scroll to position [451, 0]
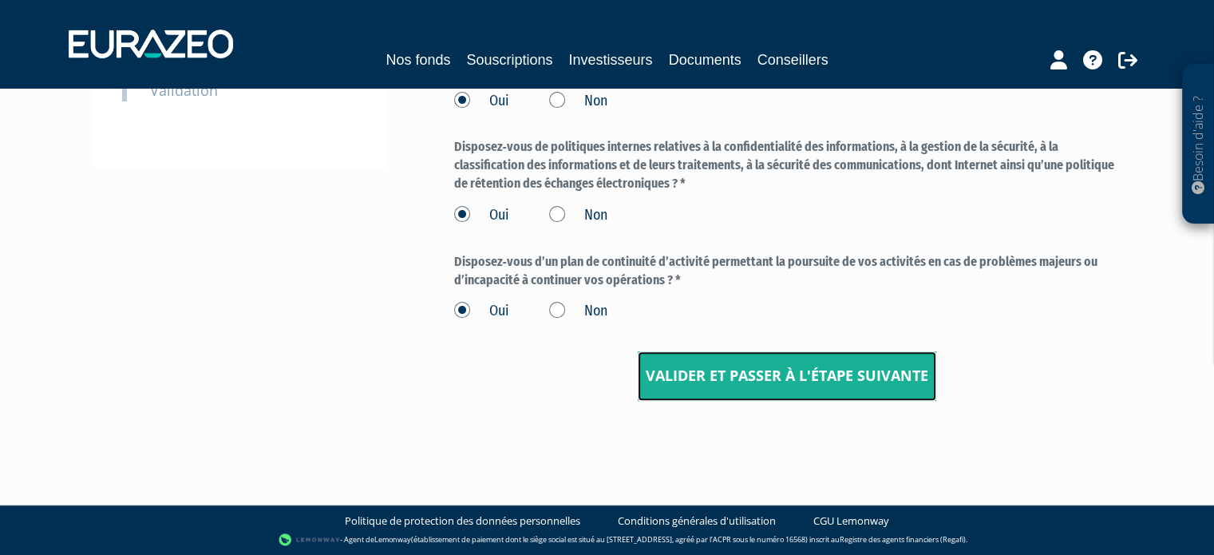
click at [830, 382] on input "Valider et passer à l'étape suivante" at bounding box center [787, 375] width 299 height 49
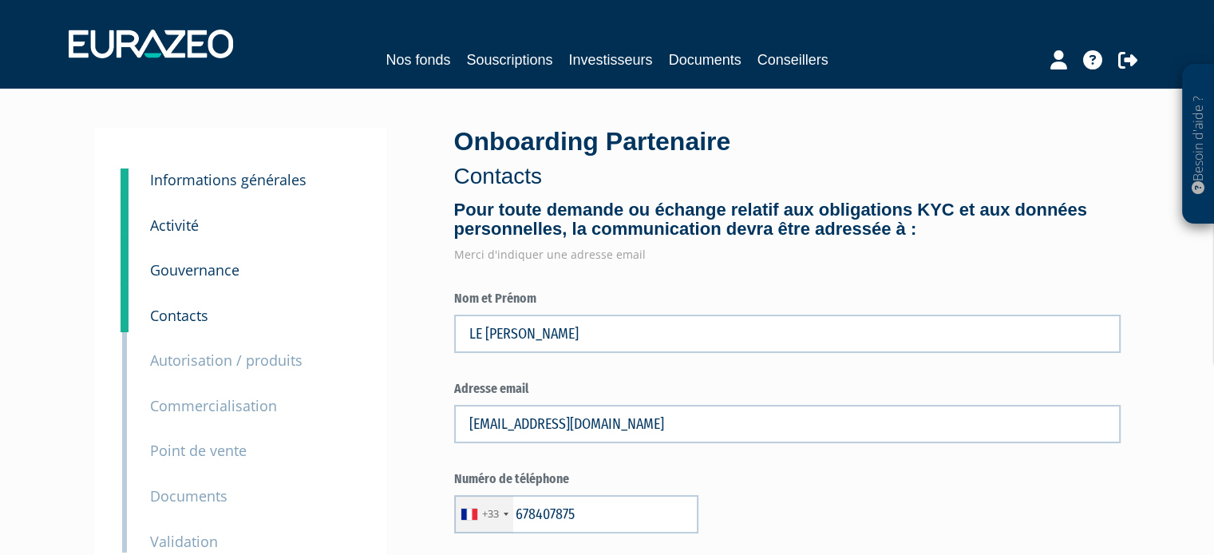
type input "6 78 40 78 75"
type input "6 19 20 54 26"
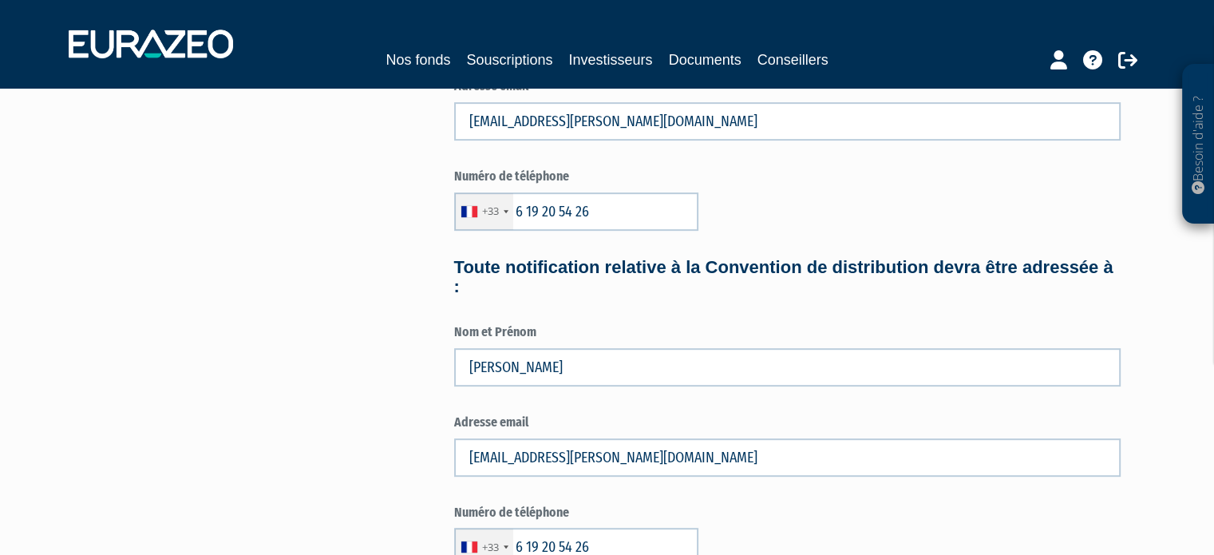
scroll to position [884, 0]
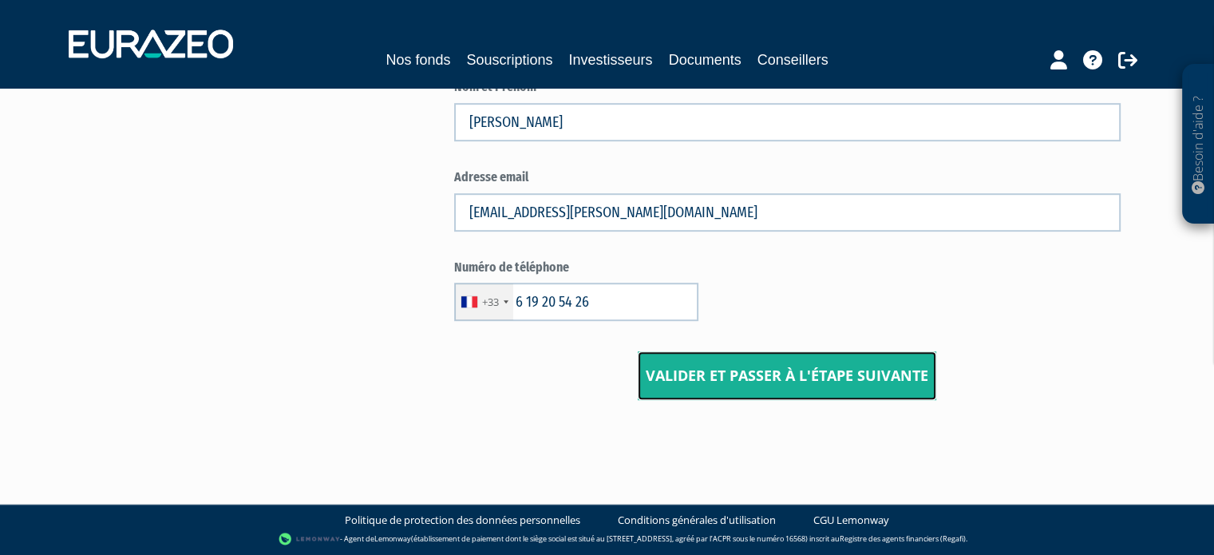
click at [831, 381] on input "Valider et passer à l'étape suivante" at bounding box center [787, 375] width 299 height 49
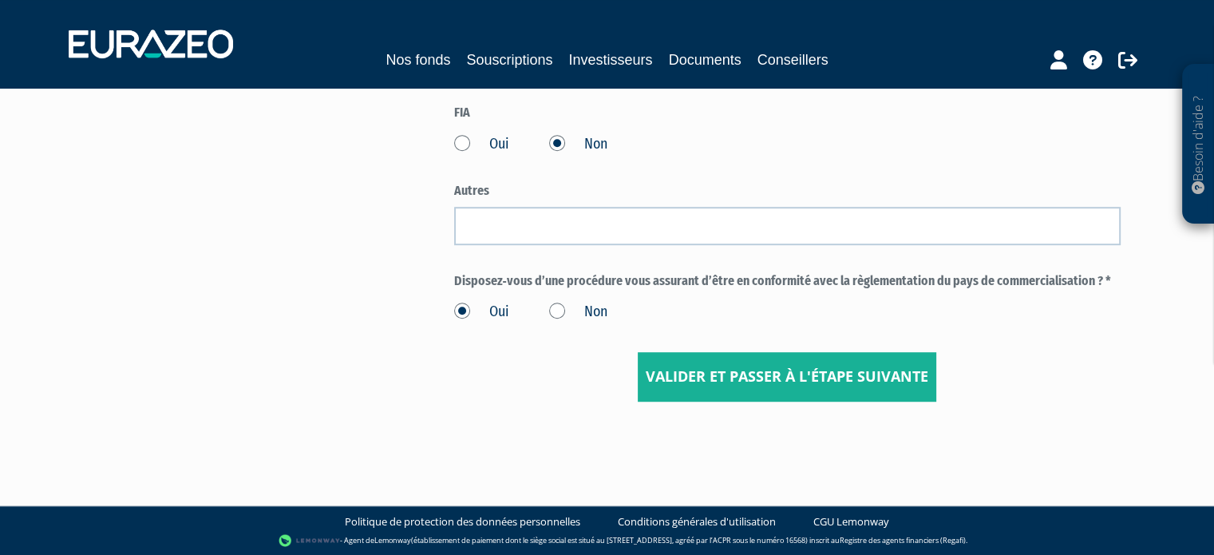
scroll to position [892, 0]
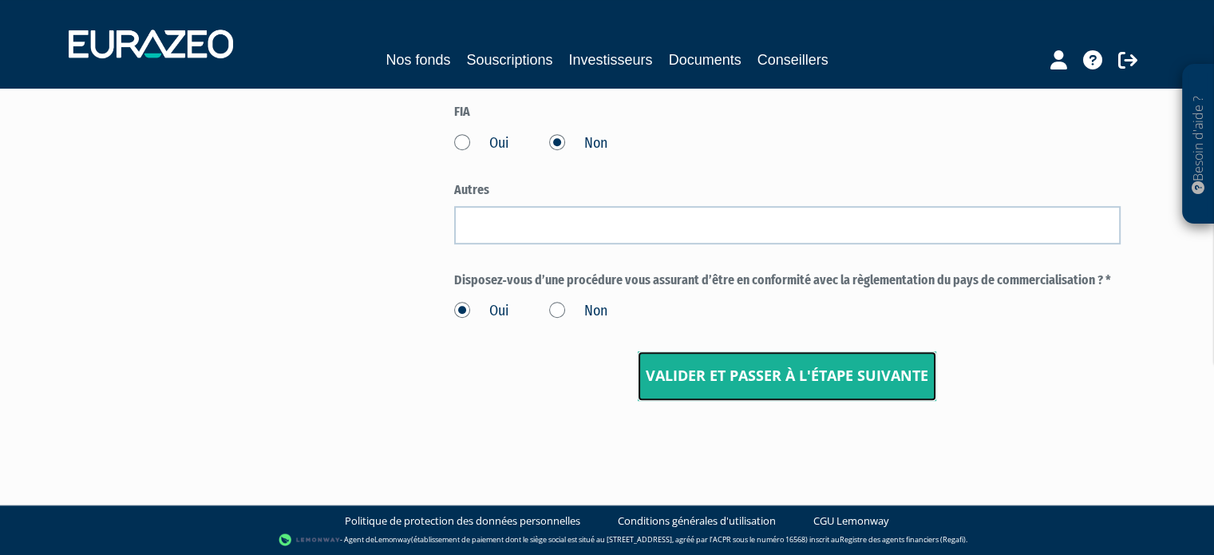
click at [832, 380] on input "Valider et passer à l'étape suivante" at bounding box center [787, 375] width 299 height 49
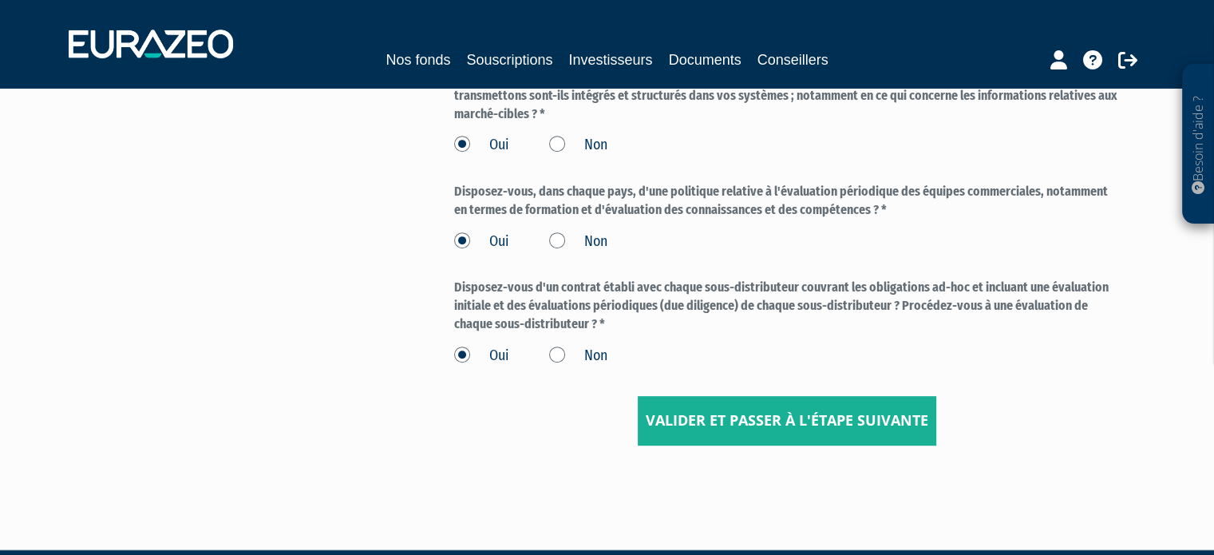
scroll to position [734, 0]
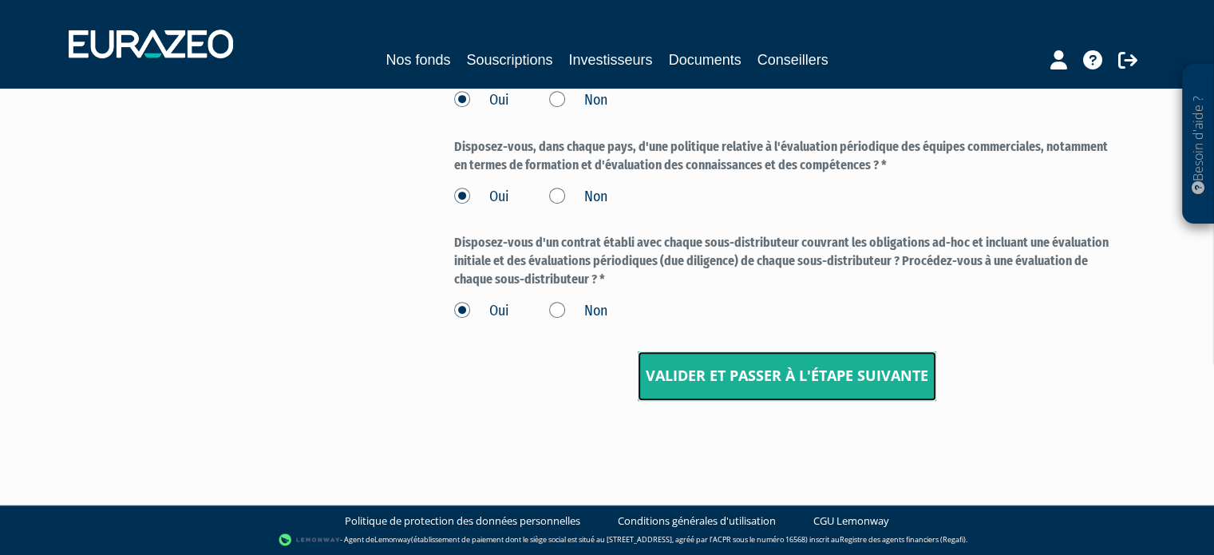
drag, startPoint x: 0, startPoint y: 0, endPoint x: 832, endPoint y: 379, distance: 914.0
click at [832, 379] on input "Valider et passer à l'étape suivante" at bounding box center [787, 375] width 299 height 49
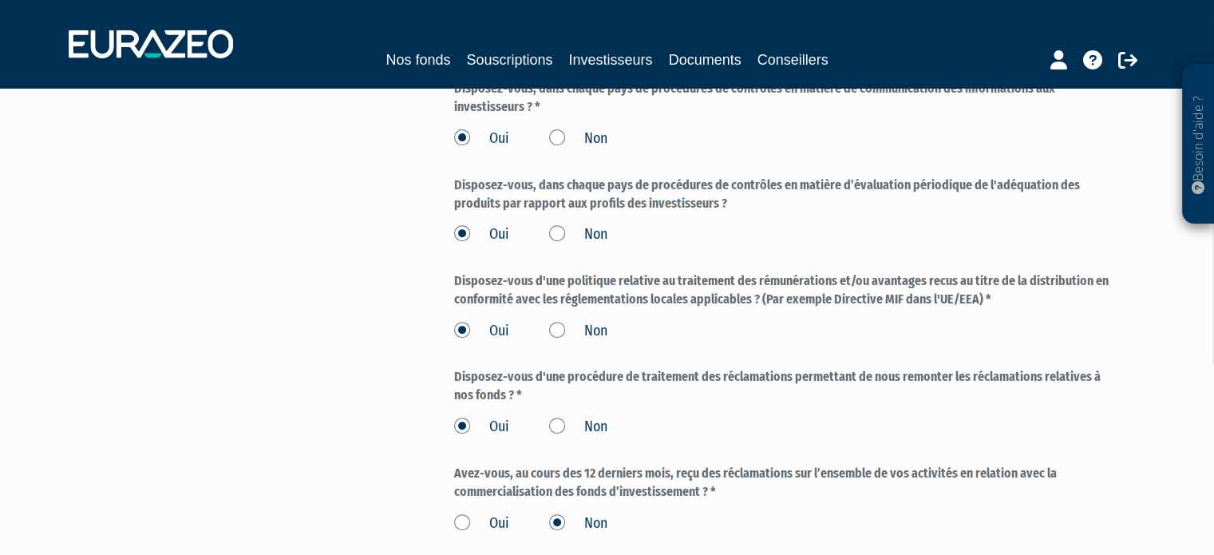
scroll to position [789, 0]
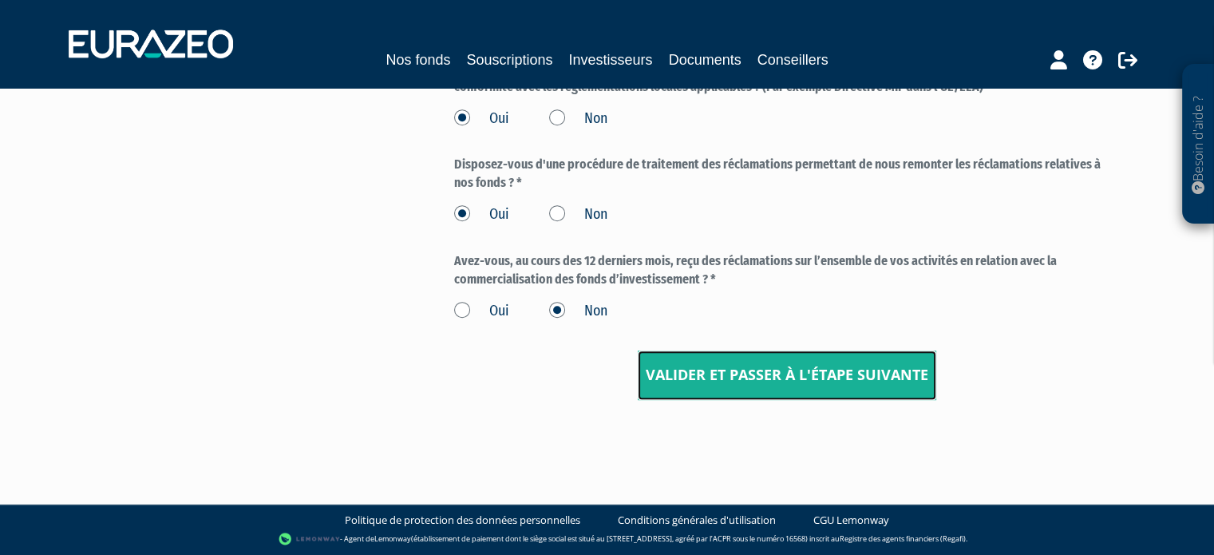
click at [832, 379] on input "Valider et passer à l'étape suivante" at bounding box center [787, 374] width 299 height 49
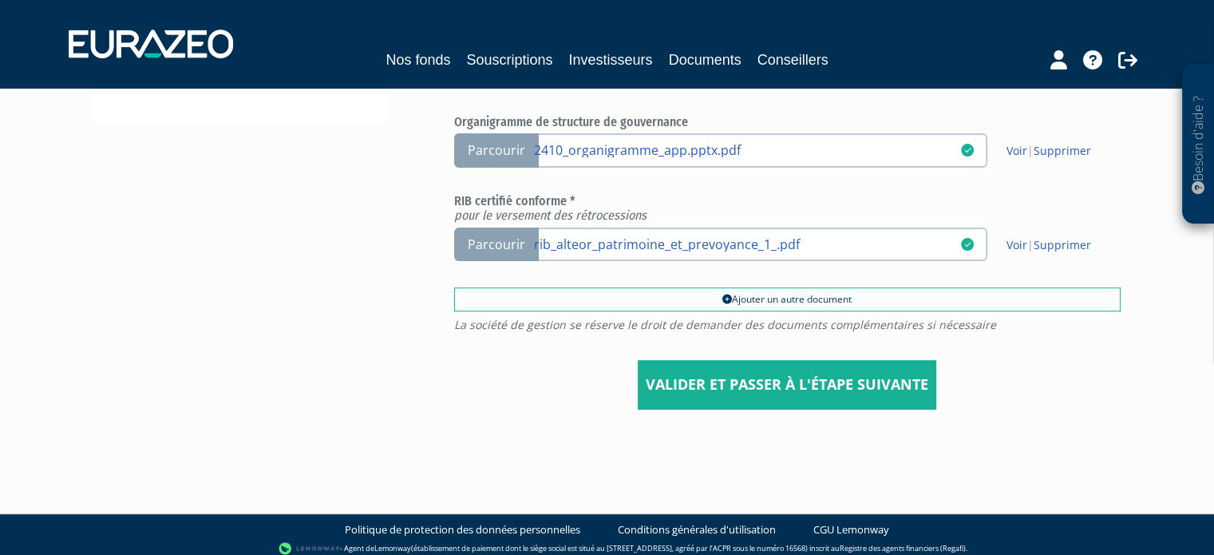
scroll to position [500, 0]
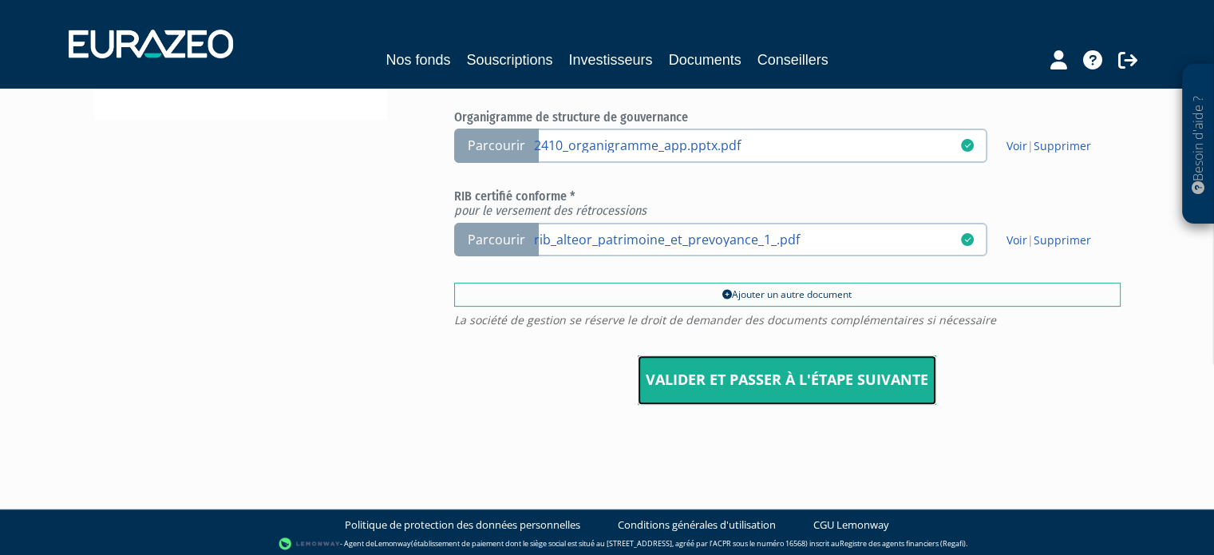
click at [832, 379] on input "Valider et passer à l'étape suivante" at bounding box center [787, 379] width 299 height 49
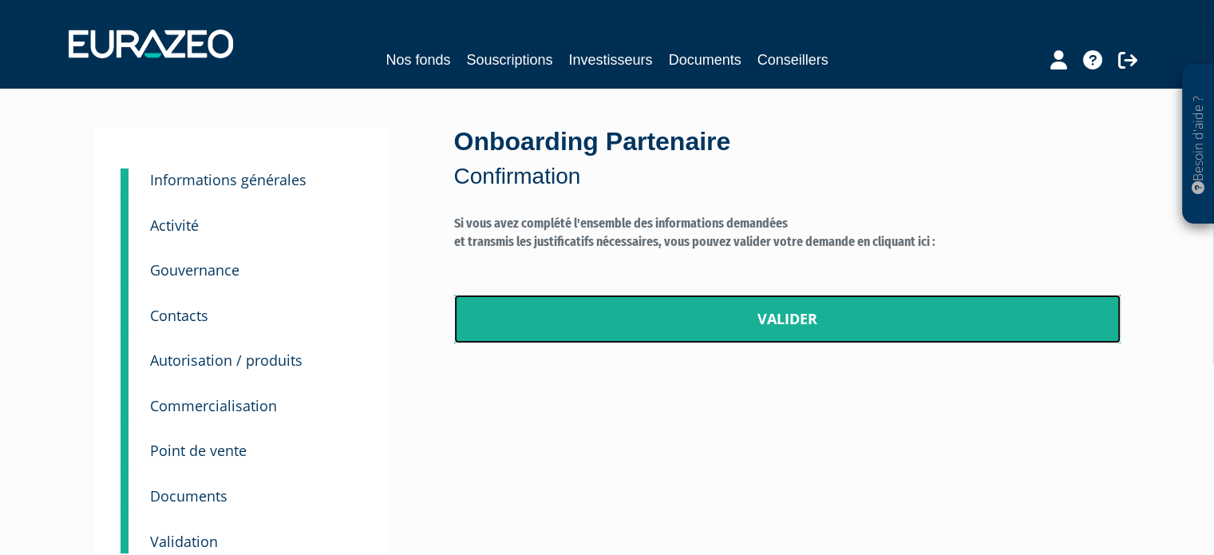
click at [779, 315] on link "Valider" at bounding box center [787, 319] width 666 height 49
